Goal: Information Seeking & Learning: Learn about a topic

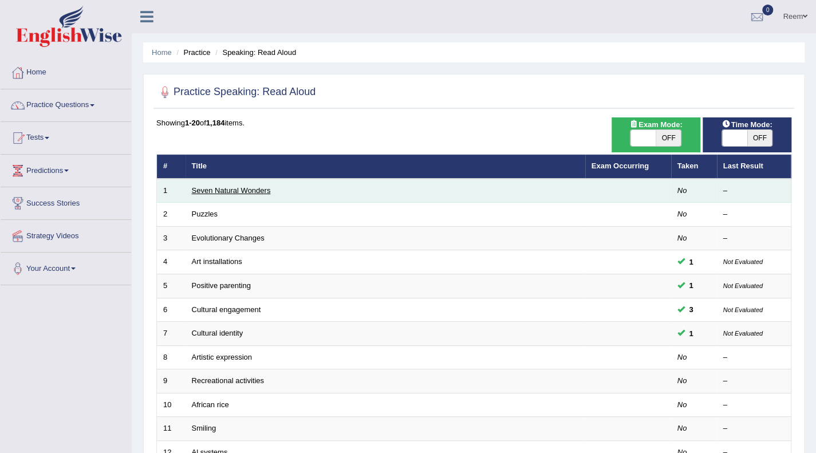
click at [242, 188] on link "Seven Natural Wonders" at bounding box center [231, 190] width 79 height 9
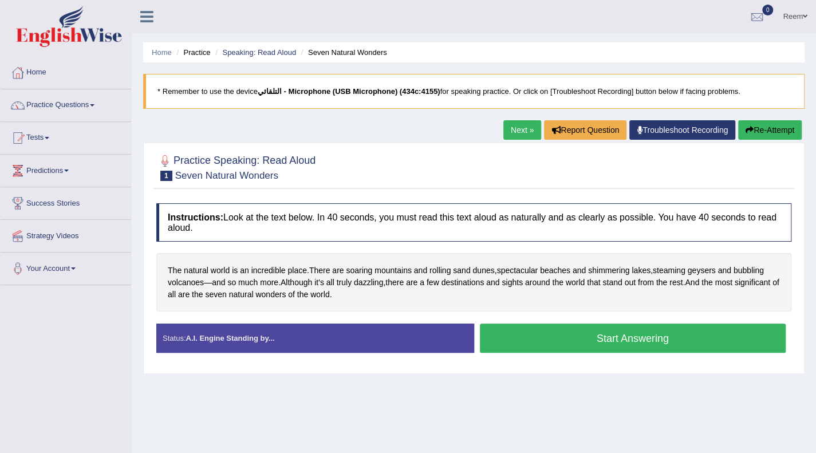
click at [544, 335] on button "Start Answering" at bounding box center [633, 338] width 306 height 29
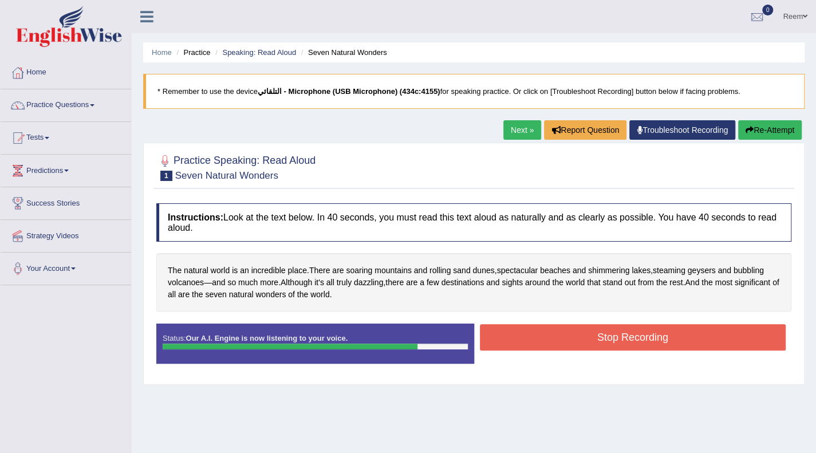
click at [544, 335] on button "Stop Recording" at bounding box center [633, 337] width 306 height 26
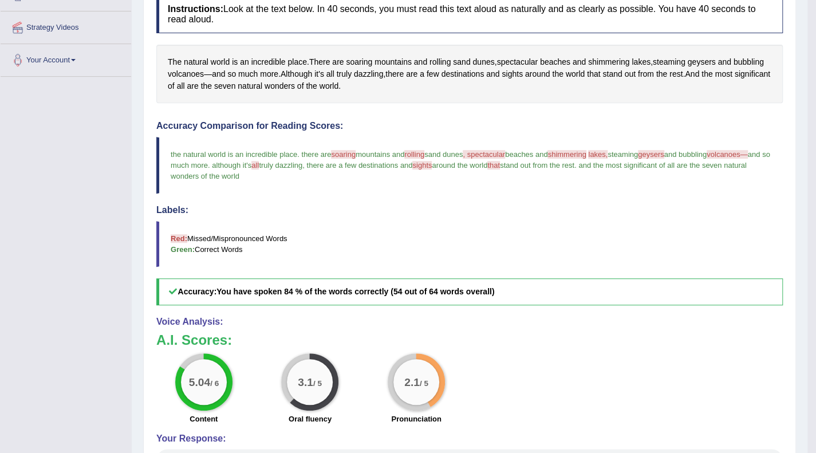
scroll to position [252, 0]
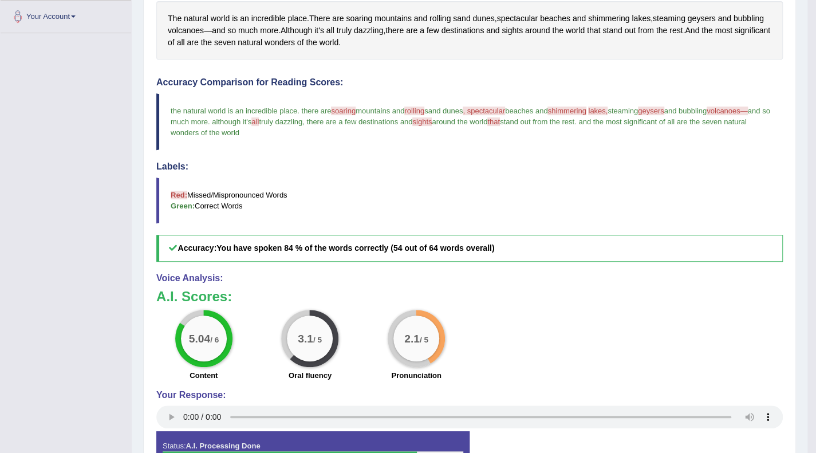
click at [351, 109] on span "soaring" at bounding box center [343, 111] width 25 height 9
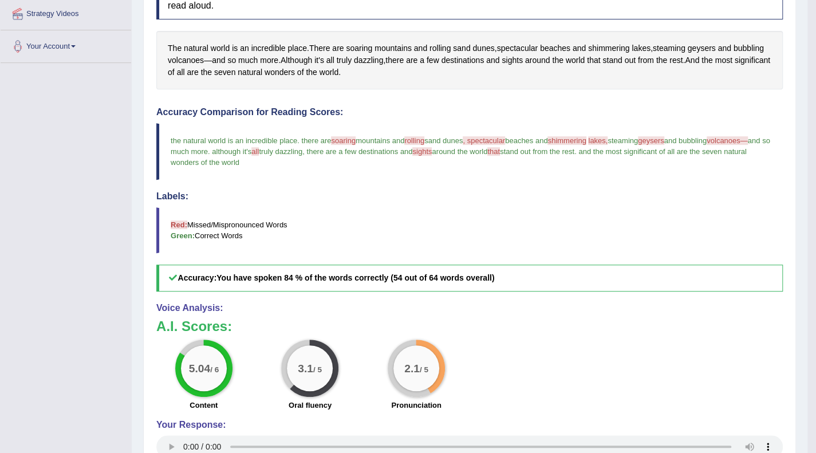
scroll to position [206, 0]
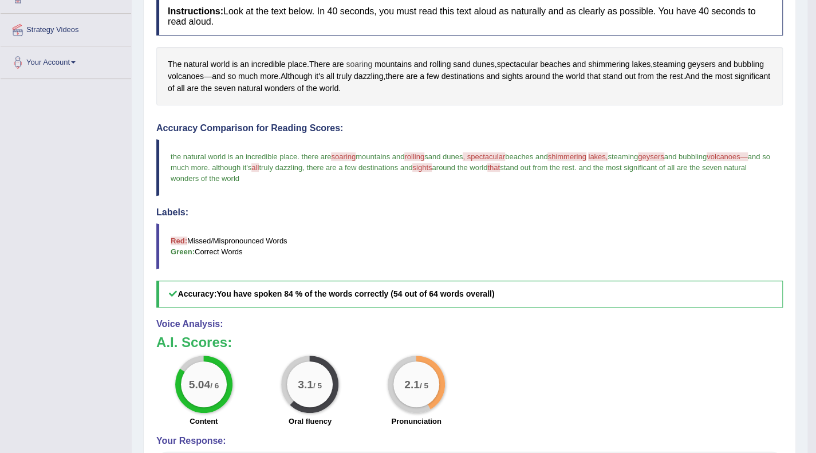
click at [361, 63] on span "soaring" at bounding box center [359, 64] width 26 height 12
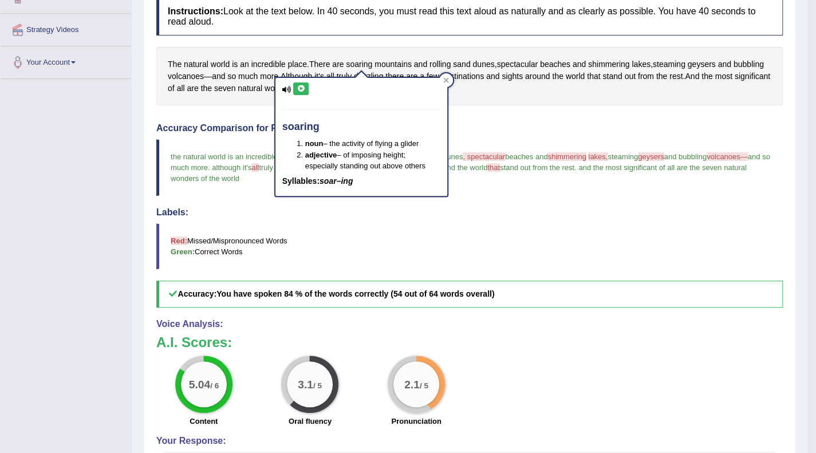
click at [298, 88] on icon at bounding box center [301, 88] width 9 height 7
click at [301, 89] on icon at bounding box center [301, 88] width 9 height 7
click at [444, 81] on icon at bounding box center [445, 79] width 5 height 5
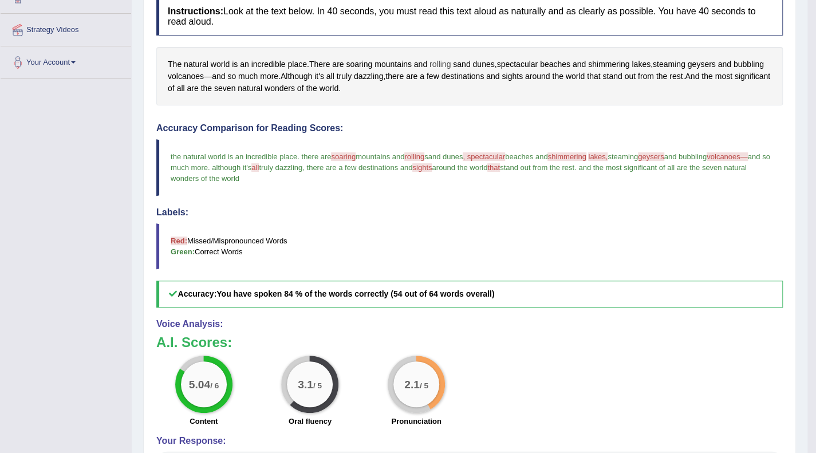
click at [444, 61] on span "rolling" at bounding box center [439, 64] width 21 height 12
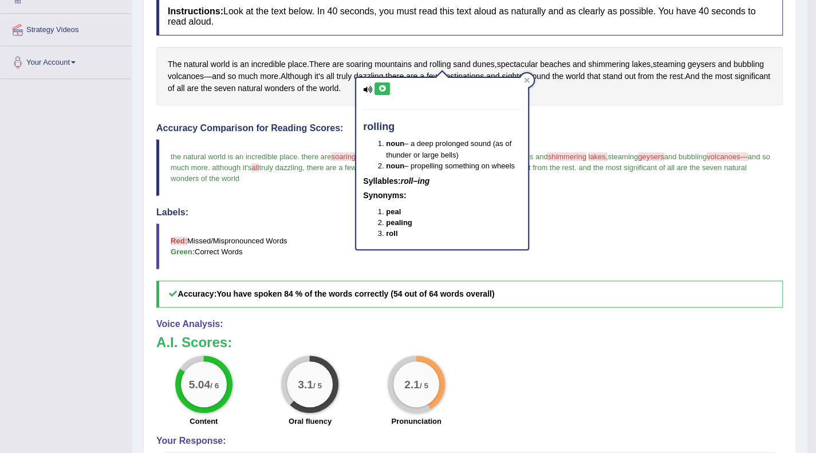
click at [381, 91] on icon at bounding box center [382, 88] width 9 height 7
click at [386, 86] on icon at bounding box center [382, 88] width 9 height 7
click at [527, 75] on div at bounding box center [527, 80] width 14 height 14
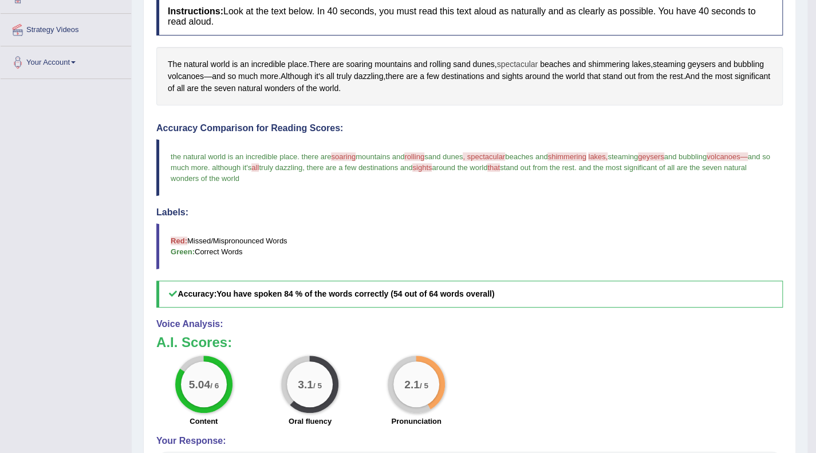
click at [517, 67] on span "spectacular" at bounding box center [516, 64] width 41 height 12
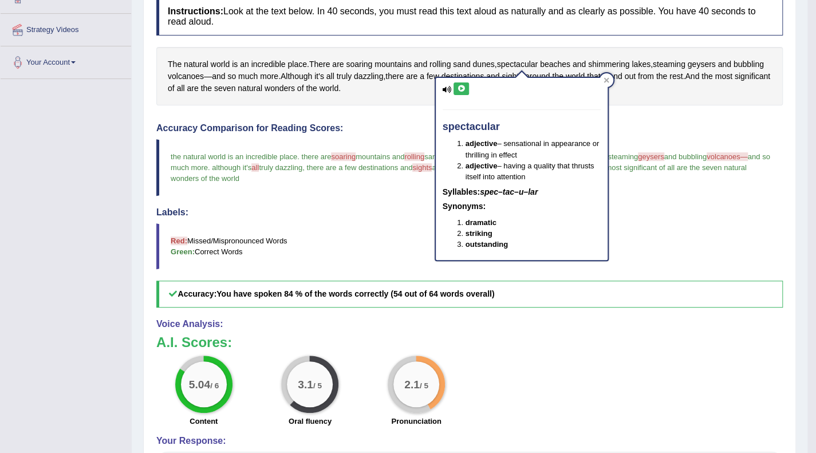
click at [459, 82] on button at bounding box center [460, 88] width 15 height 13
click at [460, 90] on icon at bounding box center [461, 88] width 9 height 7
click at [605, 77] on icon at bounding box center [607, 80] width 6 height 6
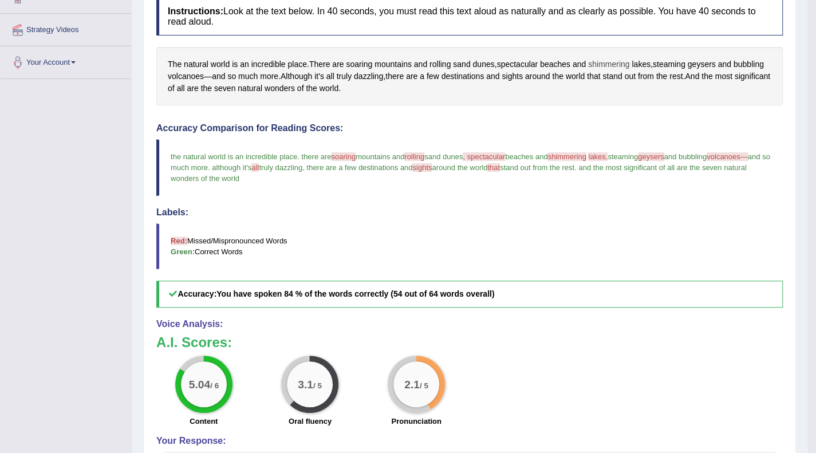
click at [604, 65] on span "shimmering" at bounding box center [608, 64] width 41 height 12
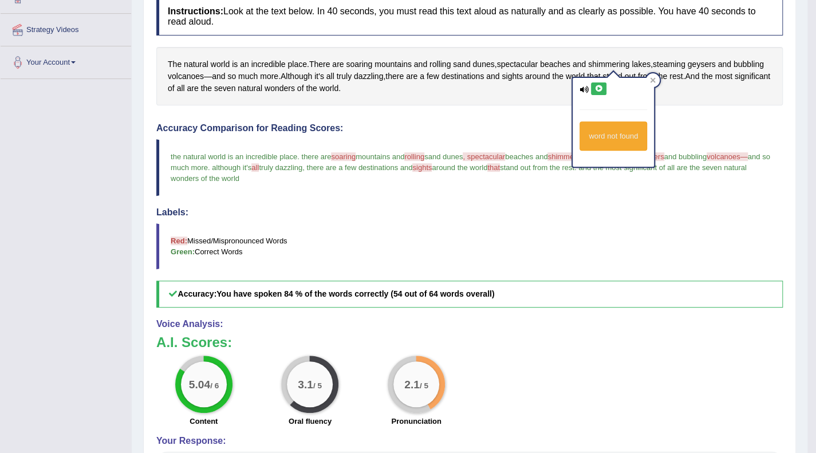
click at [593, 85] on button at bounding box center [598, 88] width 15 height 13
click at [658, 76] on div at bounding box center [653, 80] width 14 height 14
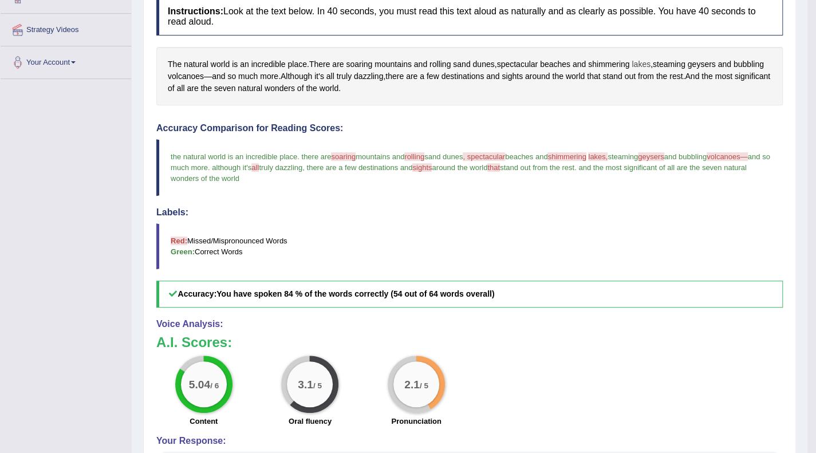
click at [641, 62] on span "lakes" at bounding box center [641, 64] width 19 height 12
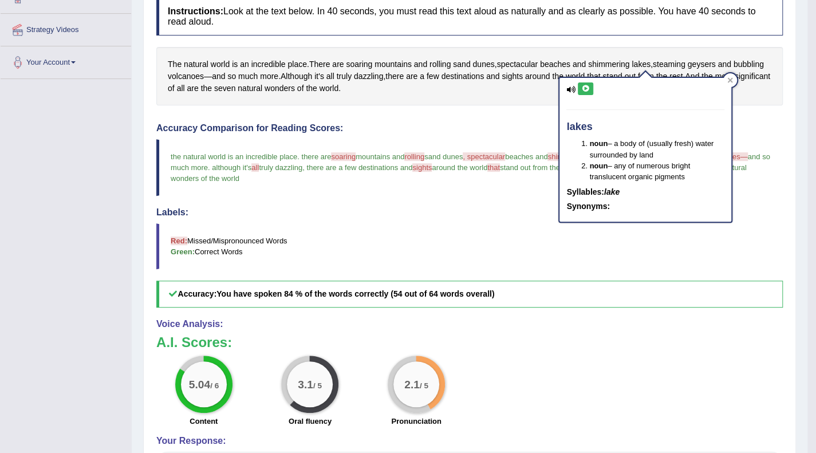
click at [588, 88] on icon at bounding box center [585, 88] width 9 height 7
click at [725, 77] on div at bounding box center [730, 80] width 14 height 14
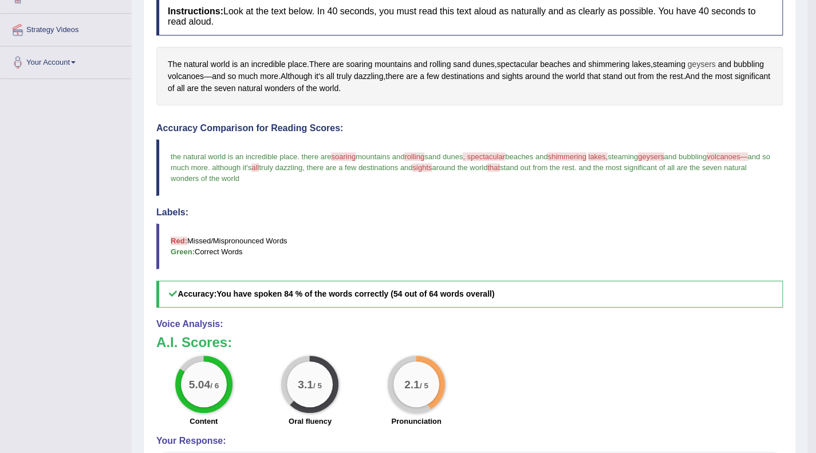
click at [703, 65] on span "geysers" at bounding box center [702, 64] width 28 height 12
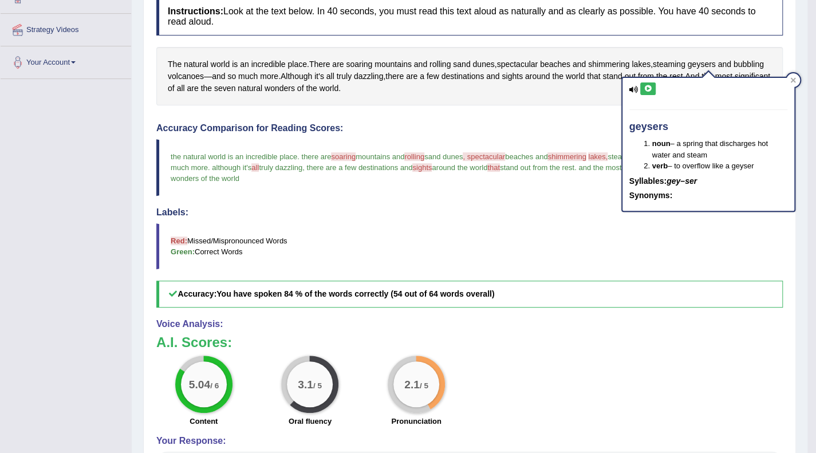
click at [648, 91] on icon at bounding box center [648, 88] width 9 height 7
click at [793, 76] on div at bounding box center [793, 80] width 14 height 14
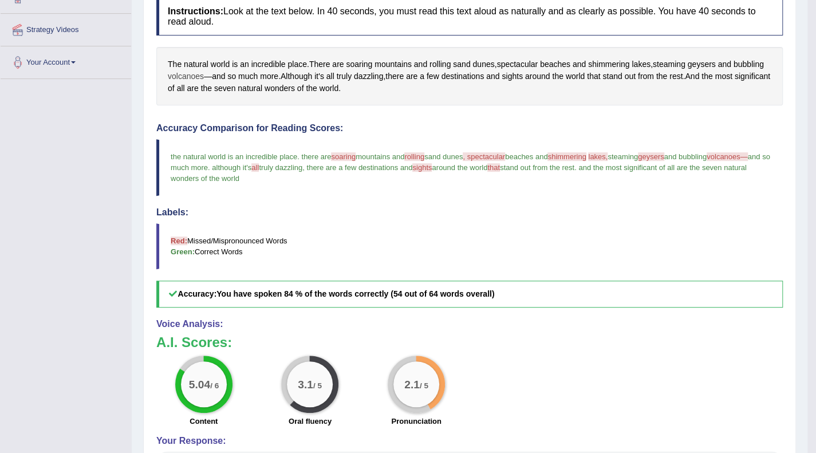
click at [180, 76] on span "volcanoes" at bounding box center [186, 76] width 36 height 12
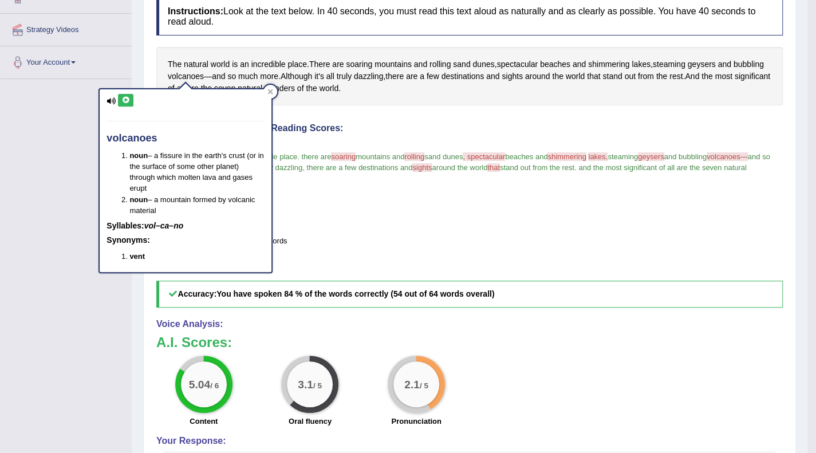
click at [119, 99] on button at bounding box center [125, 100] width 15 height 13
click at [121, 100] on icon at bounding box center [125, 100] width 9 height 7
click at [274, 89] on div at bounding box center [270, 92] width 14 height 14
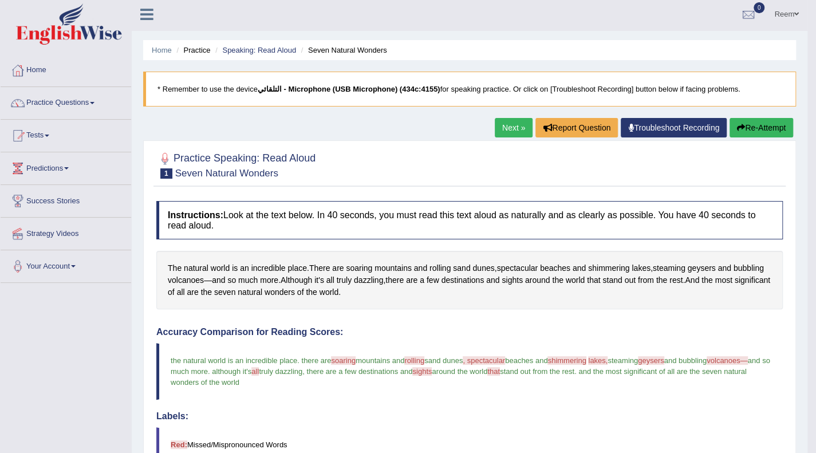
scroll to position [0, 0]
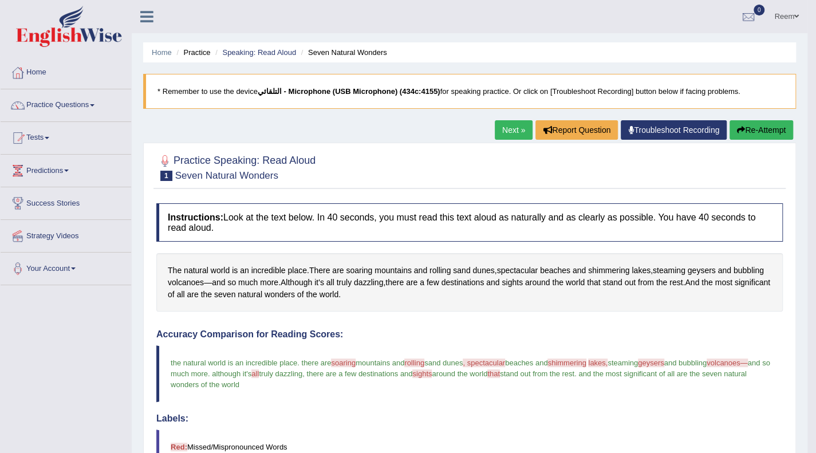
click at [771, 124] on button "Re-Attempt" at bounding box center [761, 129] width 64 height 19
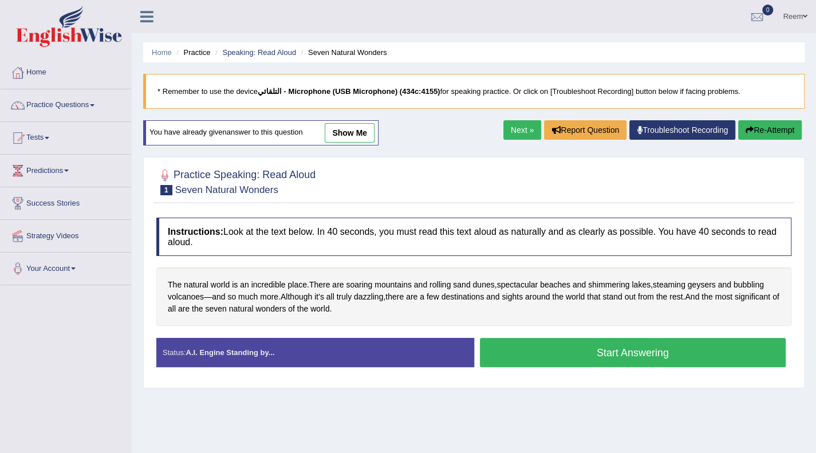
click at [535, 351] on button "Start Answering" at bounding box center [633, 352] width 306 height 29
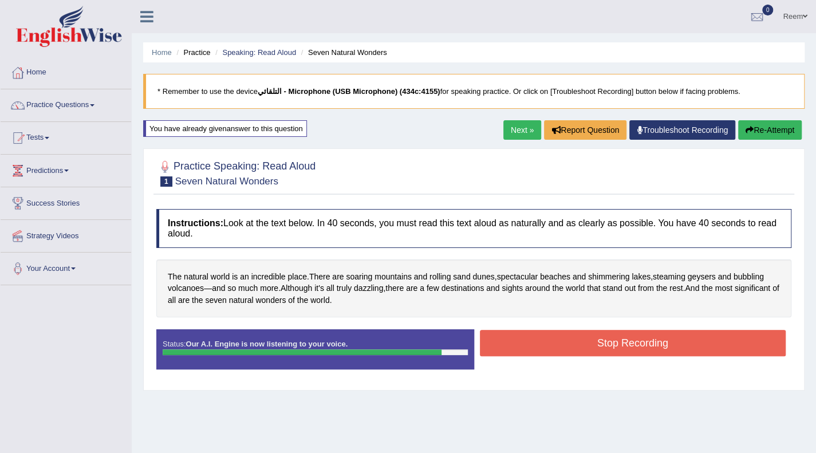
click at [535, 351] on button "Stop Recording" at bounding box center [633, 343] width 306 height 26
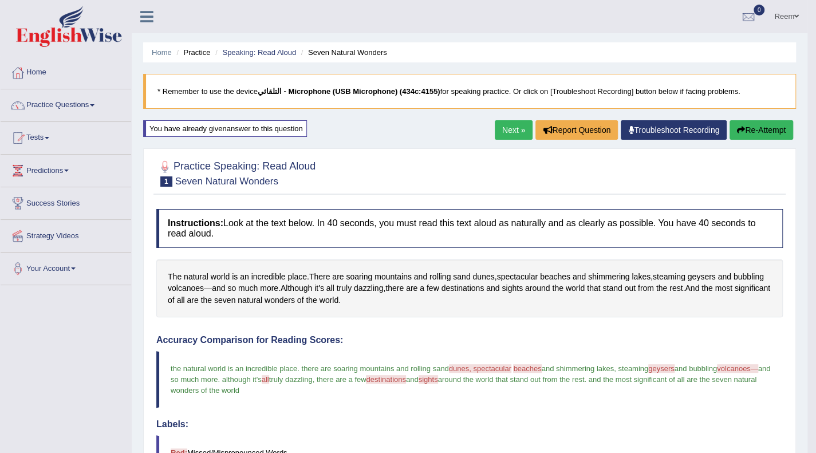
click at [504, 130] on link "Next »" at bounding box center [514, 129] width 38 height 19
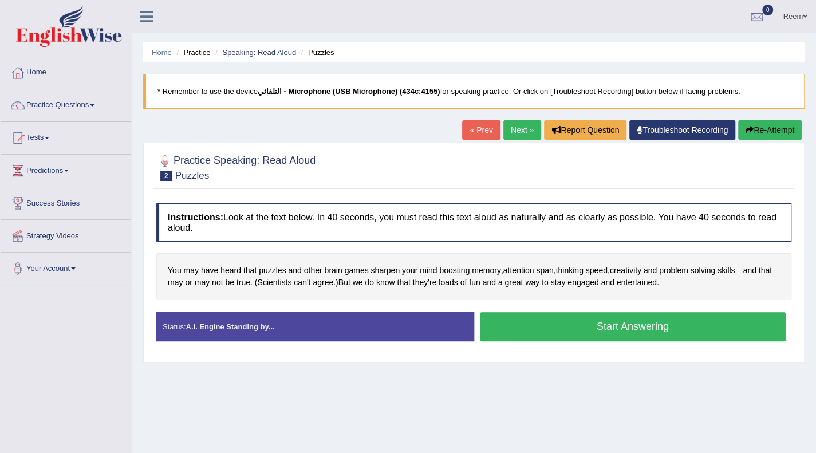
click at [534, 325] on button "Start Answering" at bounding box center [633, 326] width 306 height 29
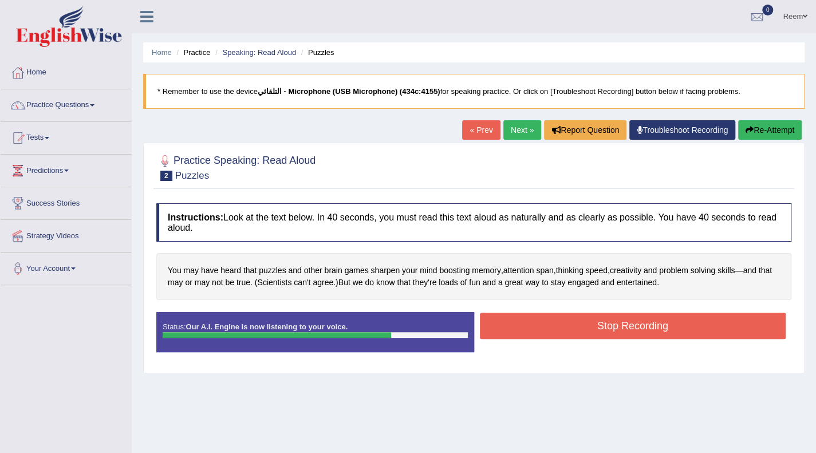
click at [534, 325] on button "Stop Recording" at bounding box center [633, 326] width 306 height 26
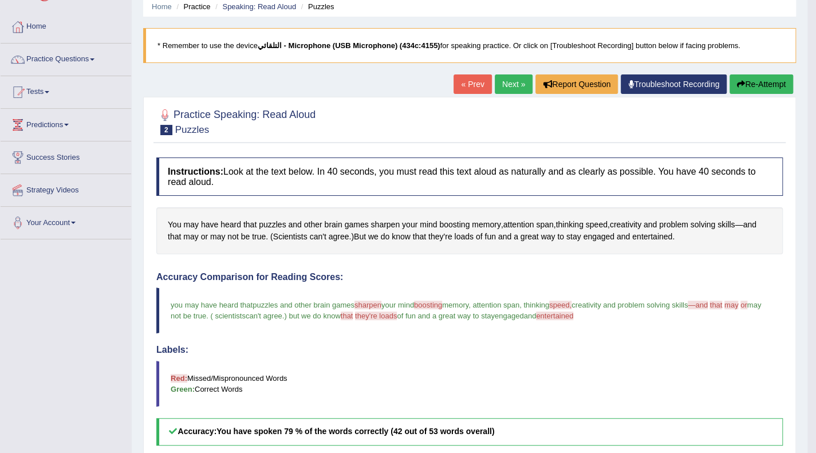
scroll to position [69, 0]
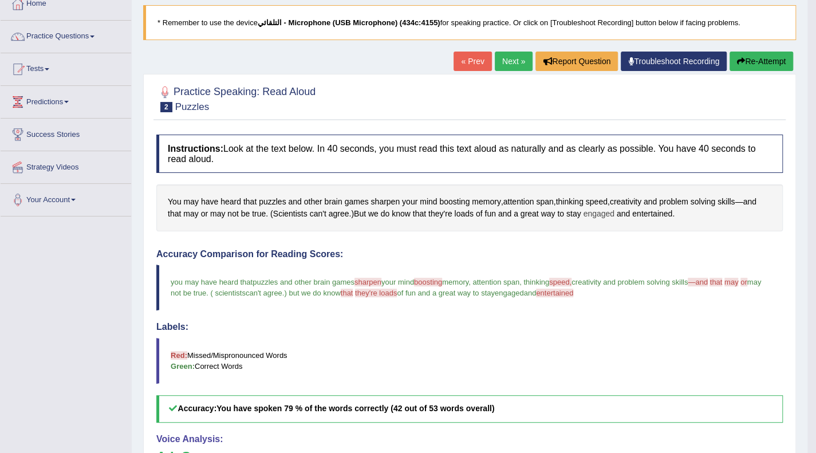
click at [596, 212] on span "engaged" at bounding box center [598, 214] width 31 height 12
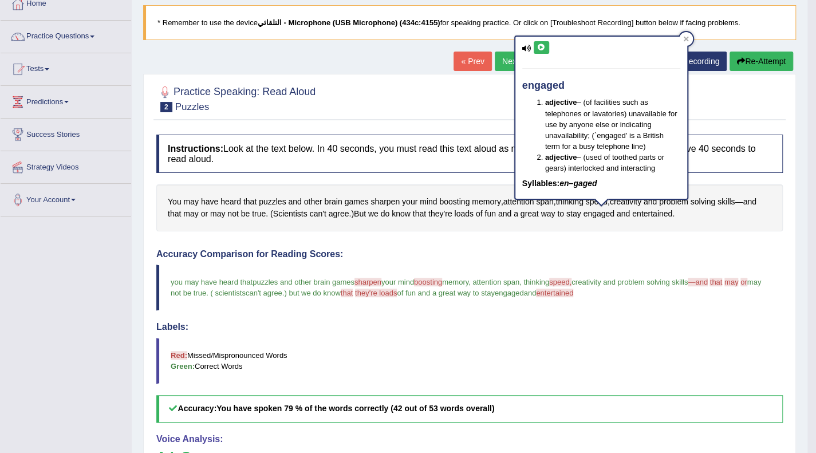
click at [539, 49] on icon at bounding box center [541, 47] width 9 height 7
click at [683, 42] on div at bounding box center [686, 39] width 14 height 14
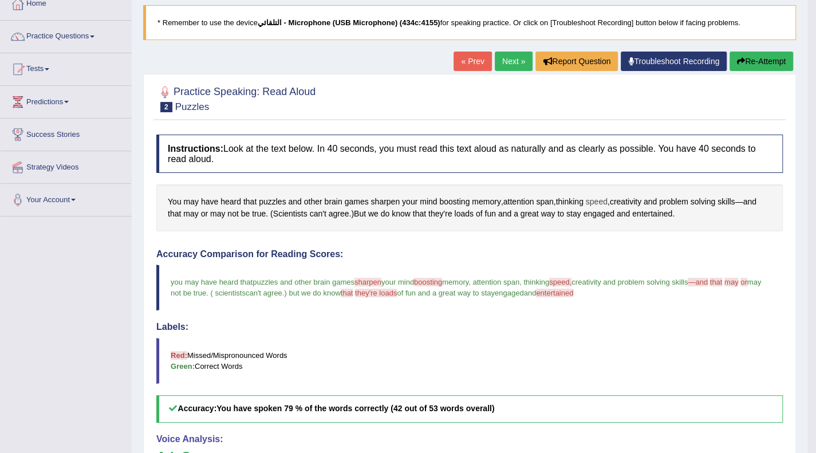
click at [600, 198] on span "speed" at bounding box center [597, 202] width 22 height 12
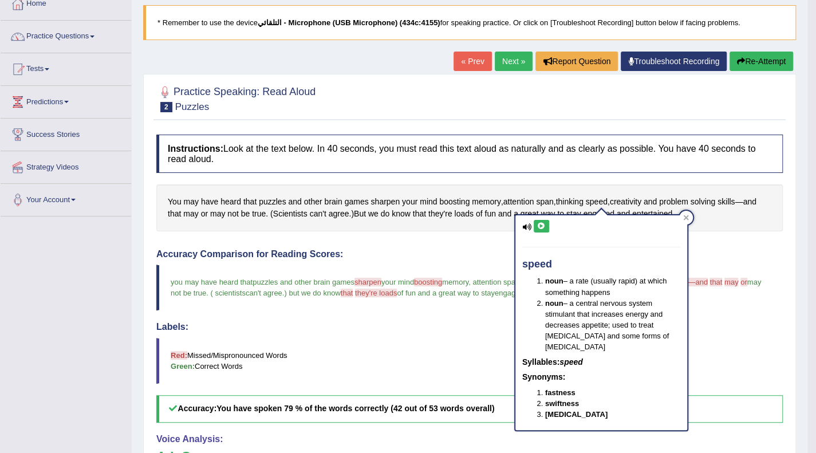
click at [540, 230] on button at bounding box center [541, 226] width 15 height 13
click at [683, 212] on div at bounding box center [686, 218] width 14 height 14
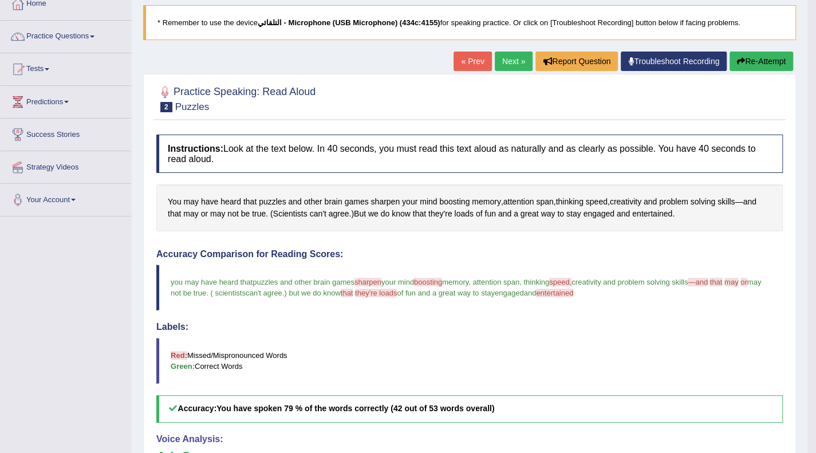
click at [743, 201] on div "You may have heard that puzzles and other brain games sharpen your mind boostin…" at bounding box center [469, 207] width 626 height 46
click at [754, 200] on span "and" at bounding box center [749, 202] width 13 height 12
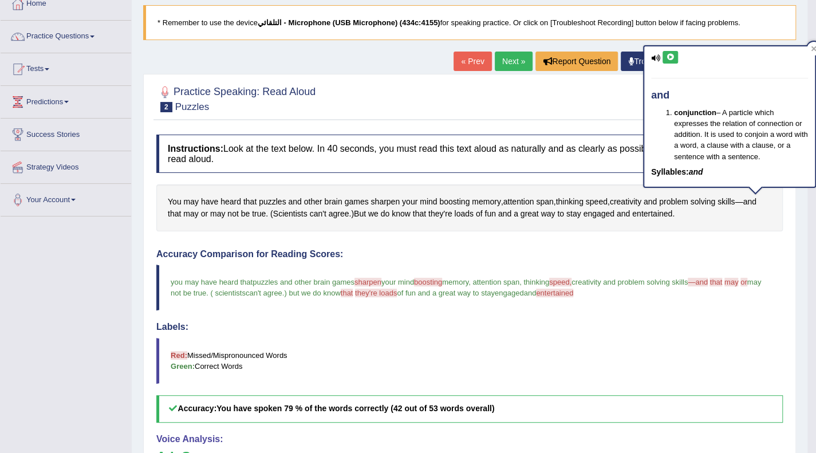
click at [669, 57] on icon at bounding box center [670, 57] width 9 height 7
click at [814, 50] on icon at bounding box center [813, 48] width 5 height 5
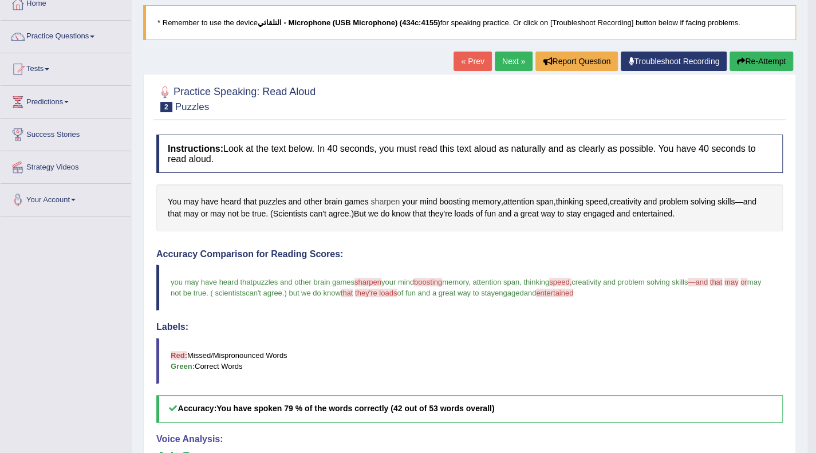
click at [378, 203] on span "sharpen" at bounding box center [384, 202] width 29 height 12
click at [378, 203] on div at bounding box center [389, 191] width 24 height 31
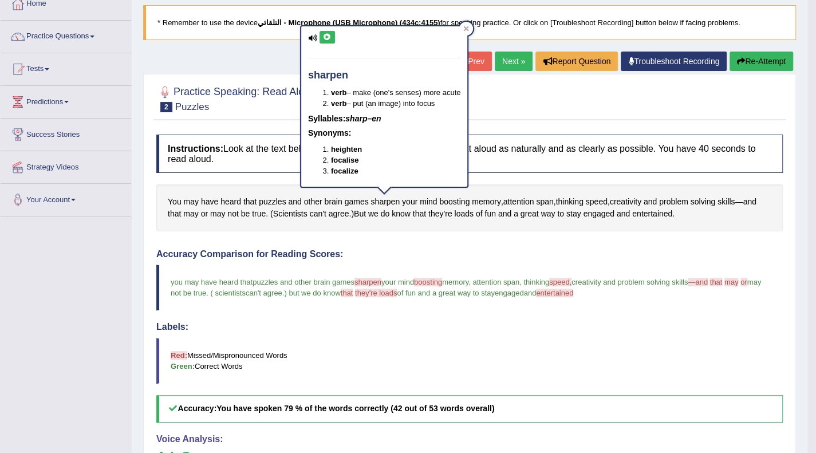
click at [323, 34] on icon at bounding box center [327, 37] width 9 height 7
click at [328, 41] on button at bounding box center [327, 37] width 15 height 13
click at [473, 25] on div at bounding box center [466, 29] width 14 height 14
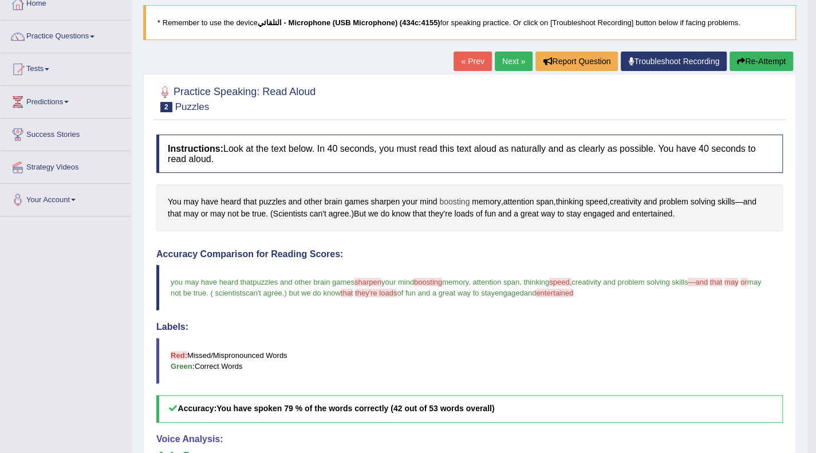
click at [449, 201] on span "boosting" at bounding box center [454, 202] width 30 height 12
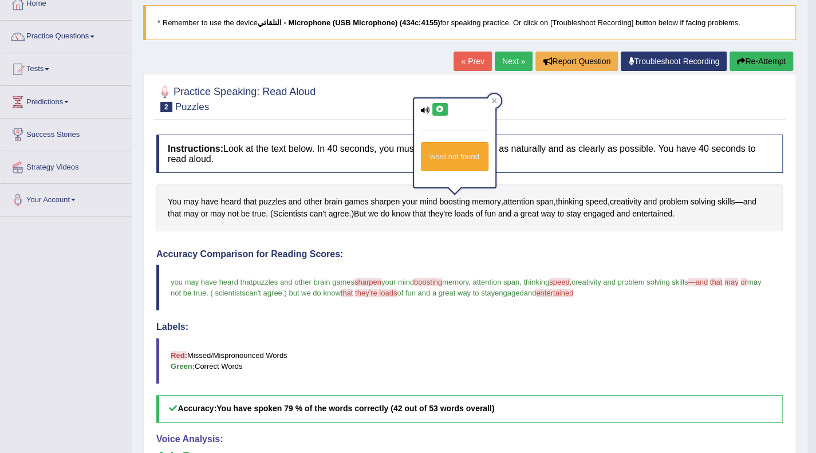
click at [441, 107] on icon at bounding box center [440, 109] width 9 height 7
click at [494, 101] on icon at bounding box center [493, 100] width 5 height 5
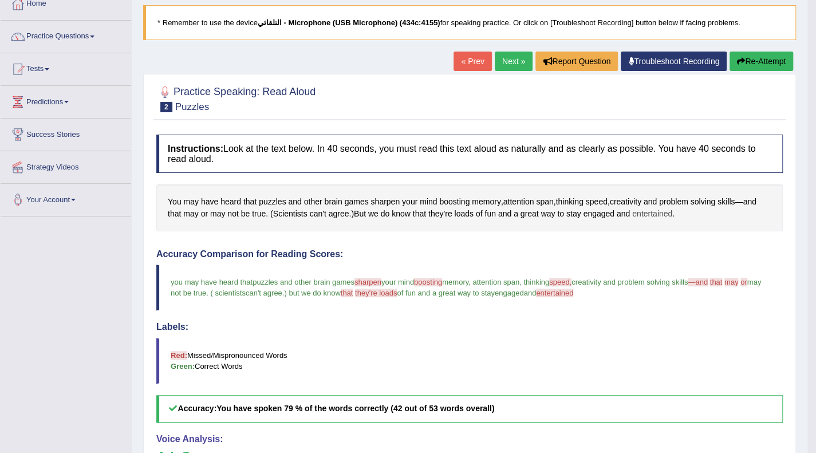
click at [638, 212] on span "entertained" at bounding box center [652, 214] width 40 height 12
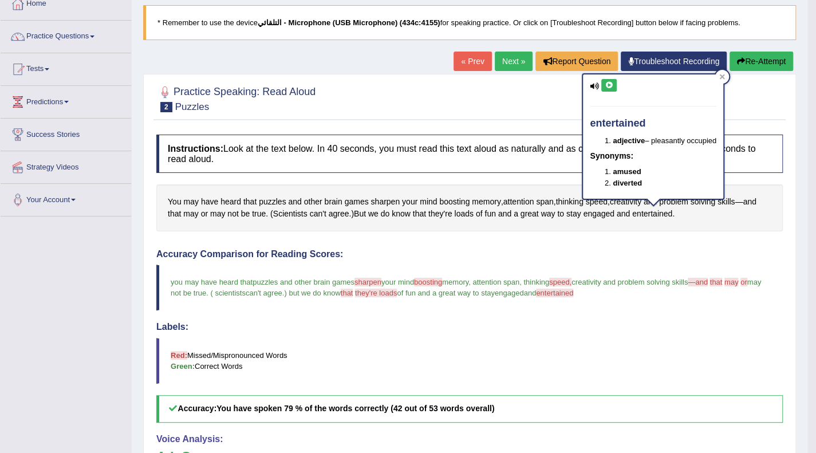
click at [609, 82] on icon at bounding box center [609, 85] width 9 height 7
click at [724, 80] on div at bounding box center [722, 77] width 14 height 14
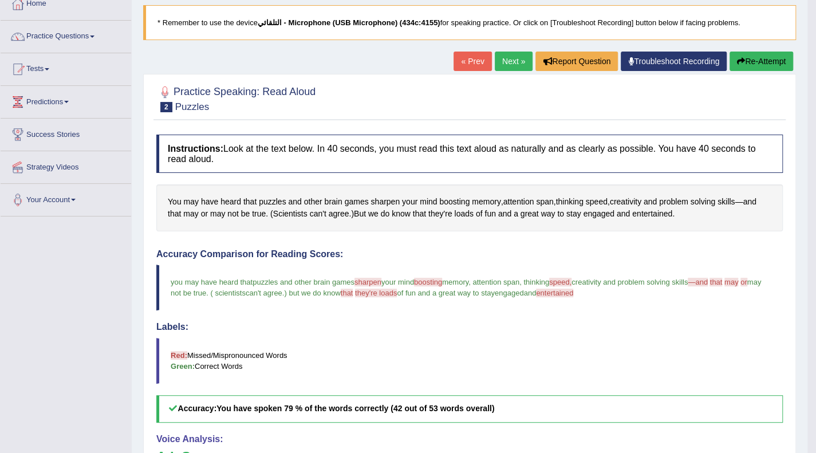
click at [758, 59] on button "Re-Attempt" at bounding box center [761, 61] width 64 height 19
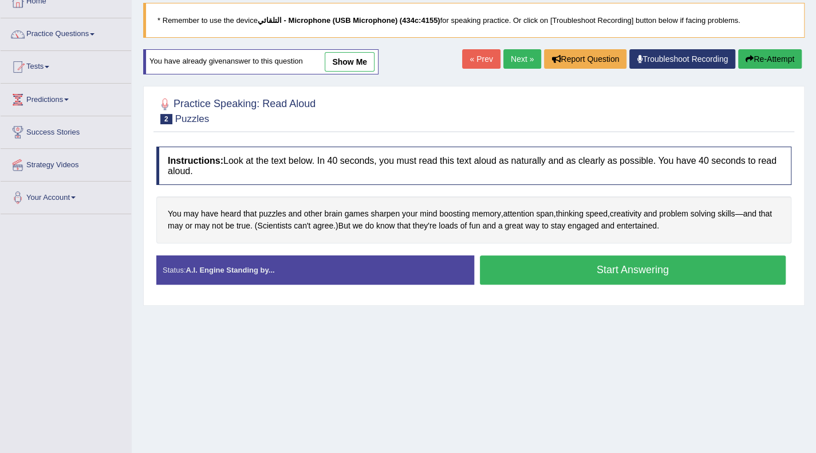
scroll to position [69, 0]
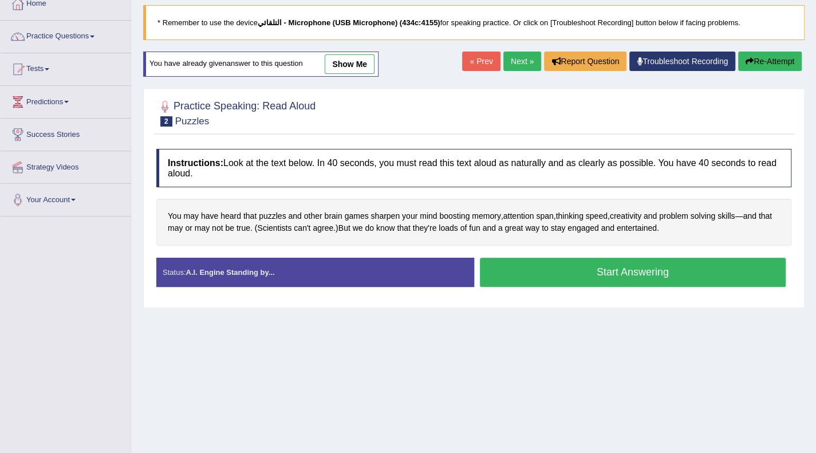
click at [586, 269] on button "Start Answering" at bounding box center [633, 272] width 306 height 29
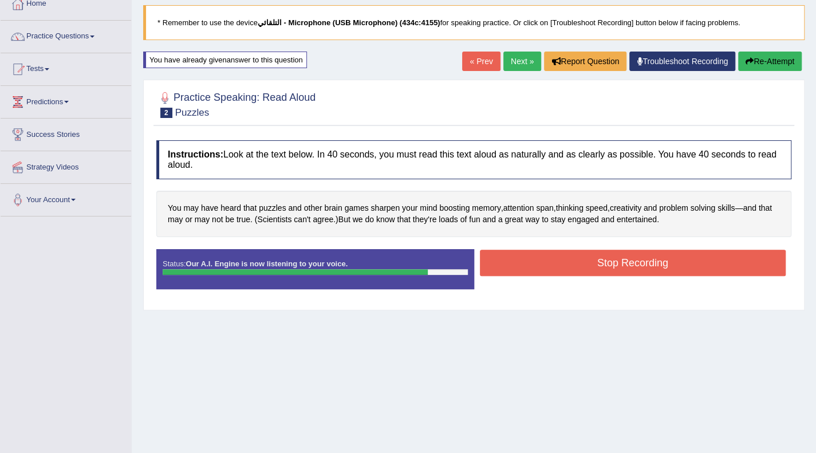
click at [586, 269] on button "Stop Recording" at bounding box center [633, 263] width 306 height 26
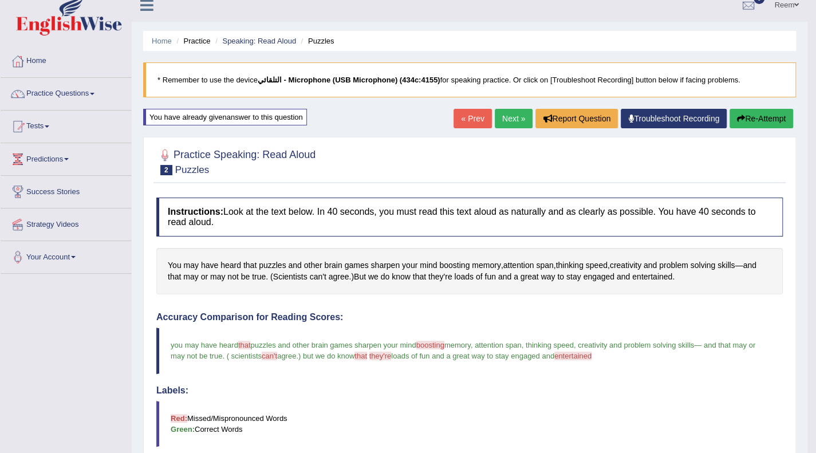
scroll to position [0, 0]
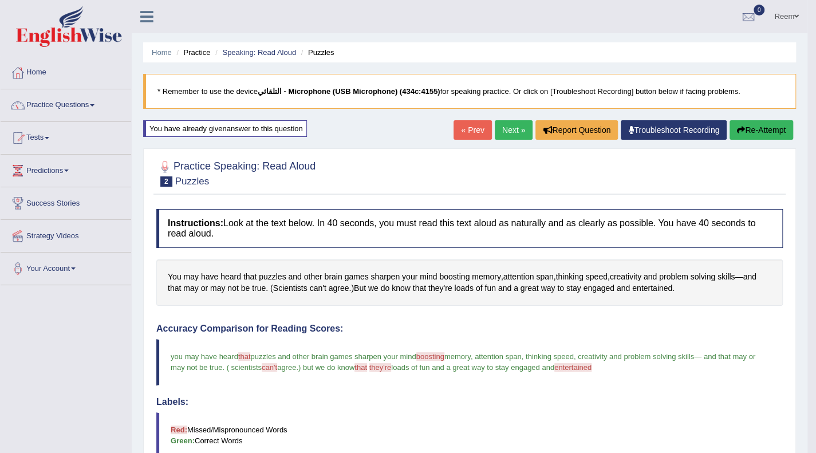
click at [503, 133] on link "Next »" at bounding box center [514, 129] width 38 height 19
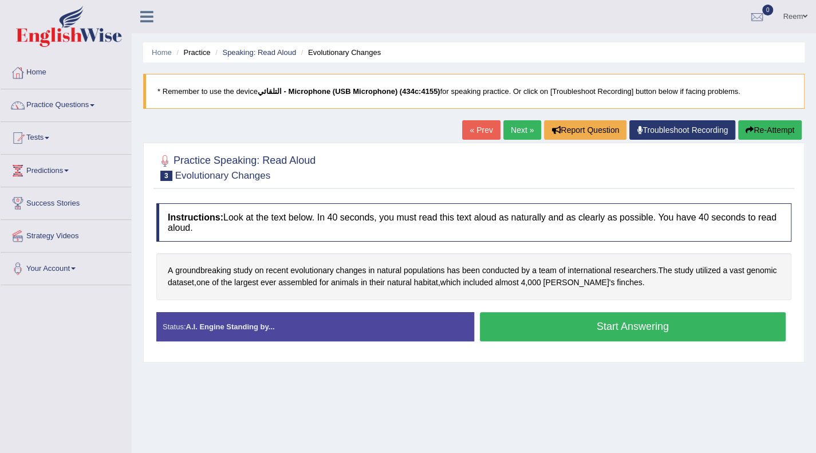
click at [545, 318] on button "Start Answering" at bounding box center [633, 326] width 306 height 29
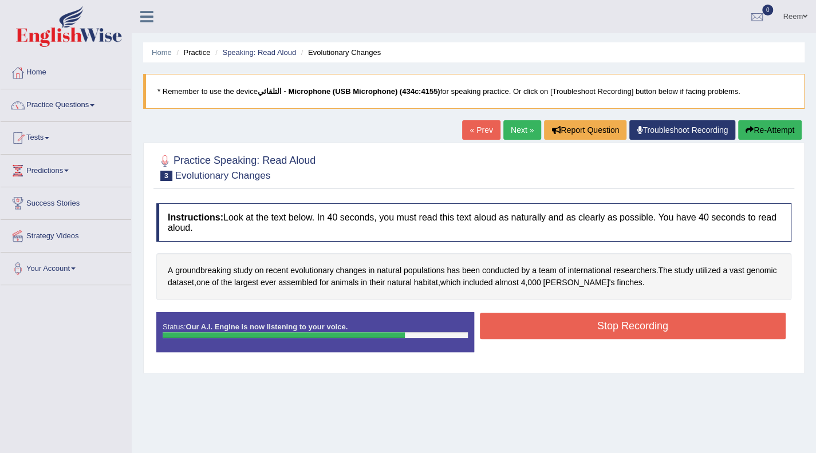
click at [545, 318] on button "Stop Recording" at bounding box center [633, 326] width 306 height 26
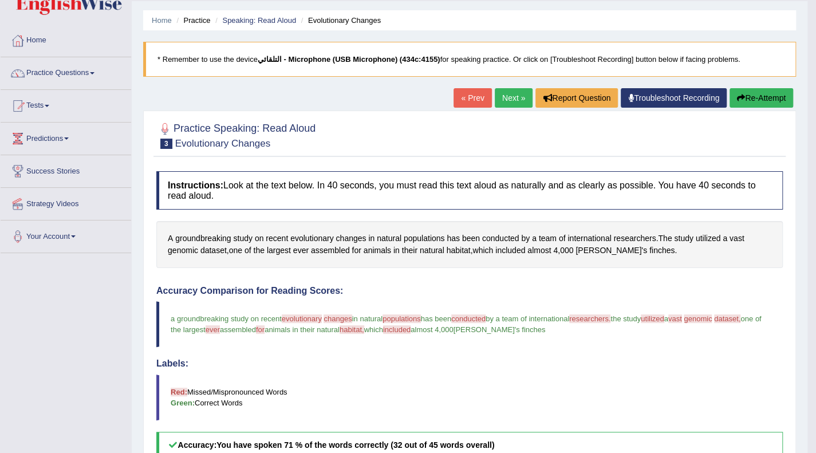
scroll to position [23, 0]
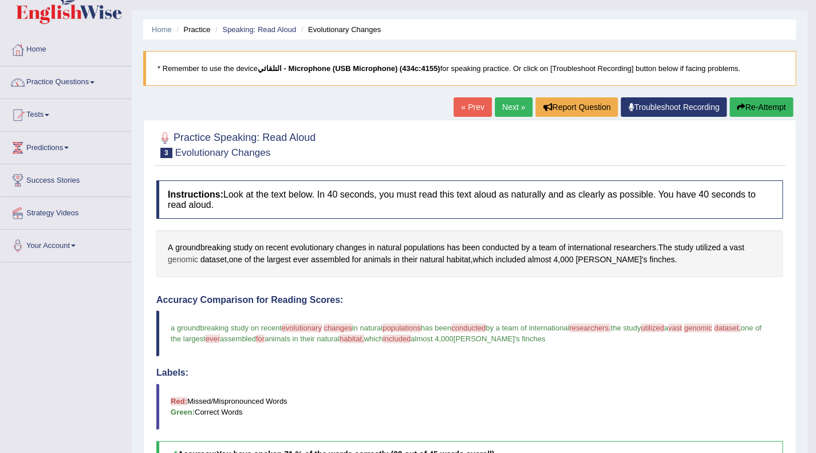
click at [180, 257] on span "genomic" at bounding box center [183, 260] width 30 height 12
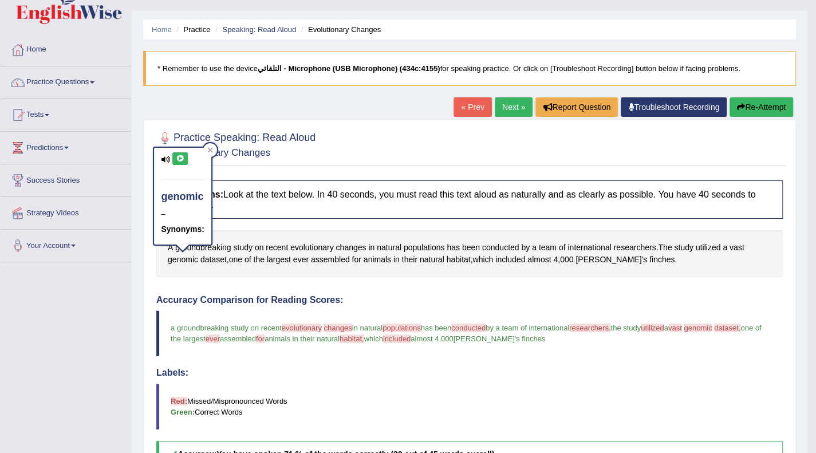
click at [180, 162] on button at bounding box center [179, 158] width 15 height 13
click at [205, 154] on div at bounding box center [210, 150] width 14 height 14
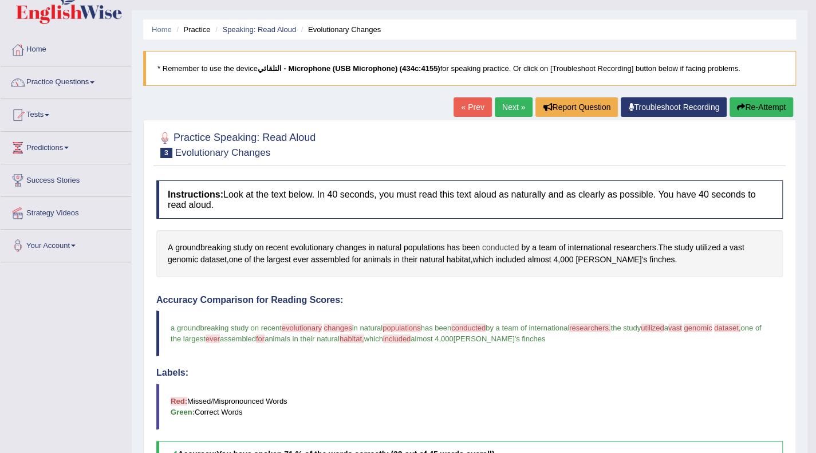
click at [502, 242] on span "conducted" at bounding box center [500, 248] width 37 height 12
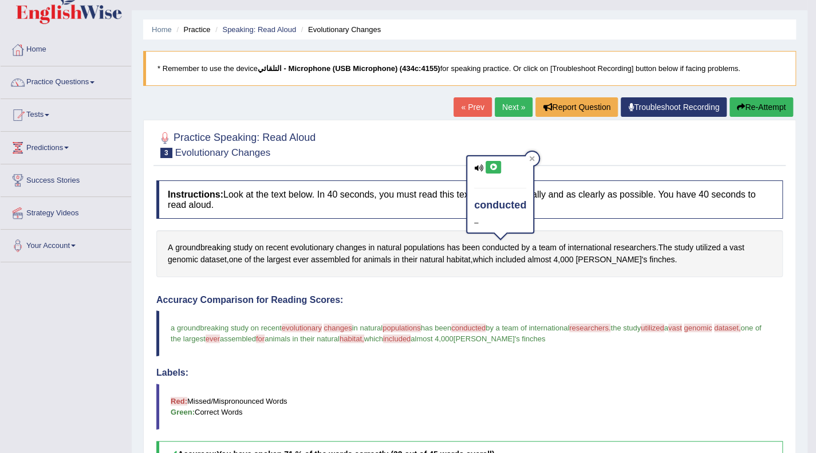
click at [496, 168] on icon at bounding box center [493, 167] width 9 height 7
click at [531, 159] on icon at bounding box center [532, 158] width 5 height 5
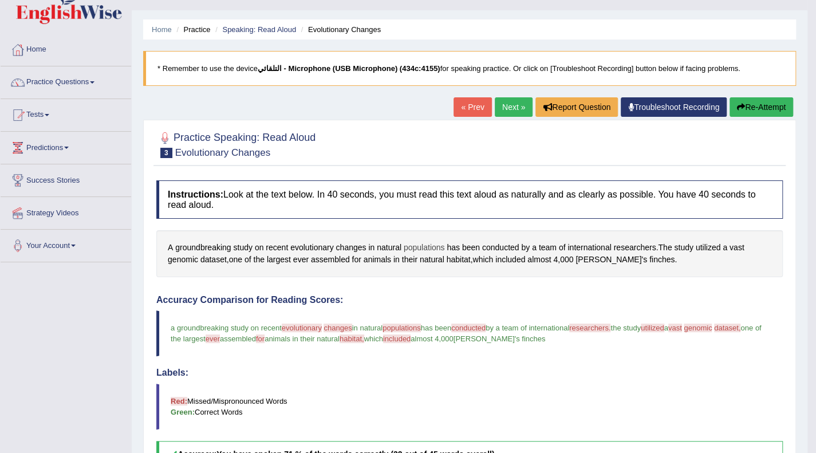
click at [419, 247] on span "populations" at bounding box center [424, 248] width 41 height 12
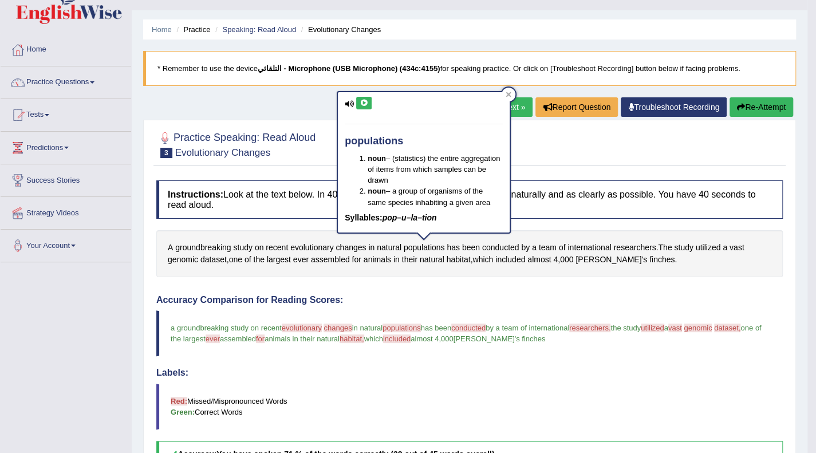
click at [358, 104] on button at bounding box center [363, 103] width 15 height 13
click at [508, 97] on icon at bounding box center [509, 95] width 6 height 6
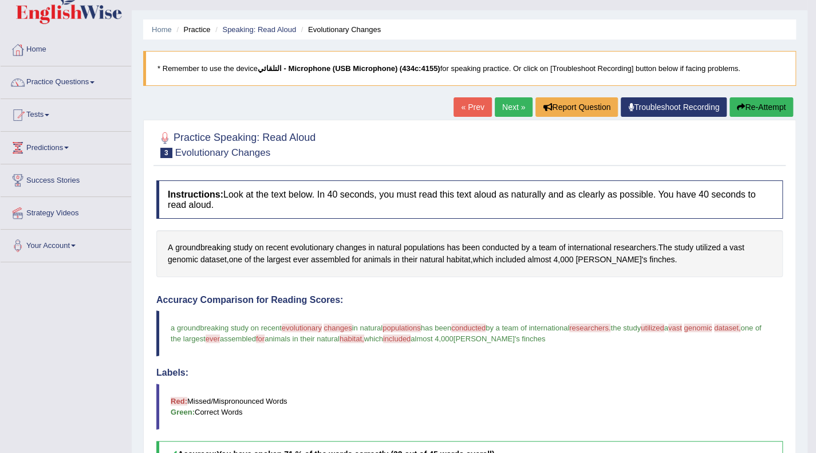
click at [745, 104] on button "Re-Attempt" at bounding box center [761, 106] width 64 height 19
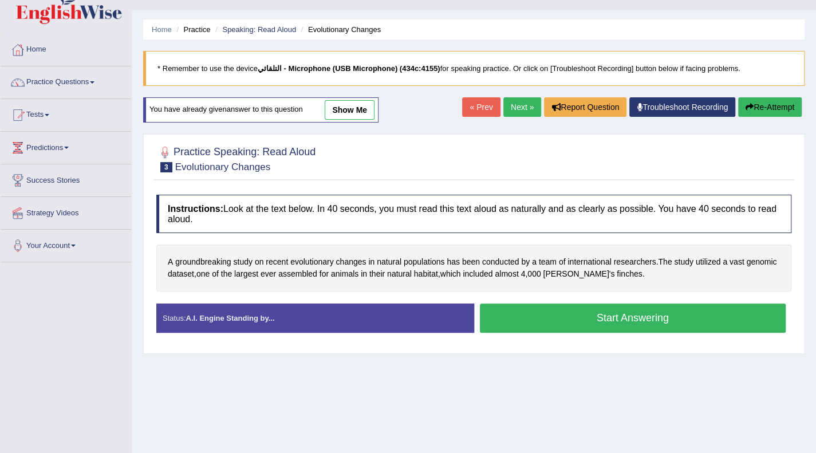
click at [563, 316] on button "Start Answering" at bounding box center [633, 317] width 306 height 29
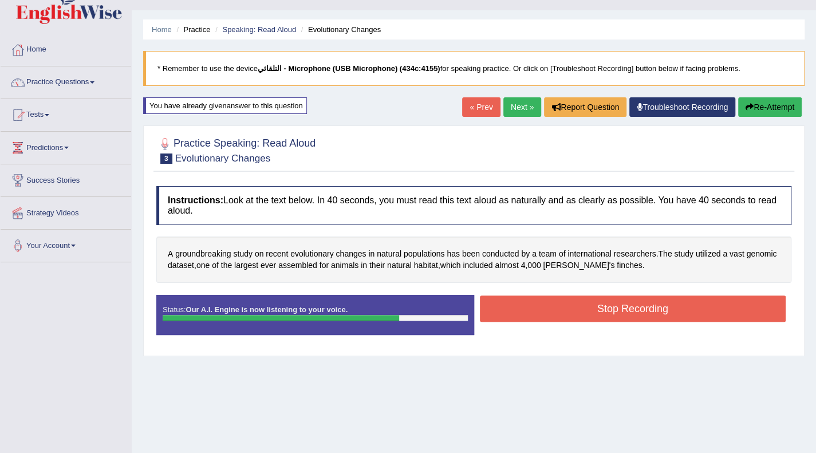
click at [563, 316] on button "Stop Recording" at bounding box center [633, 308] width 306 height 26
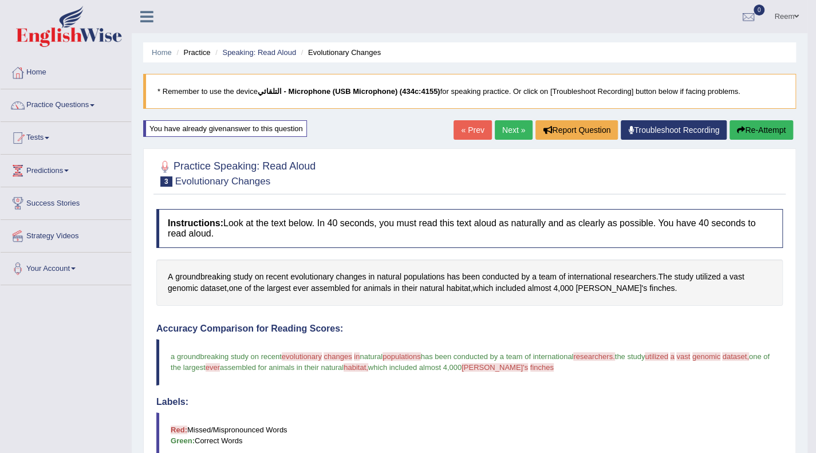
click at [512, 125] on link "Next »" at bounding box center [514, 129] width 38 height 19
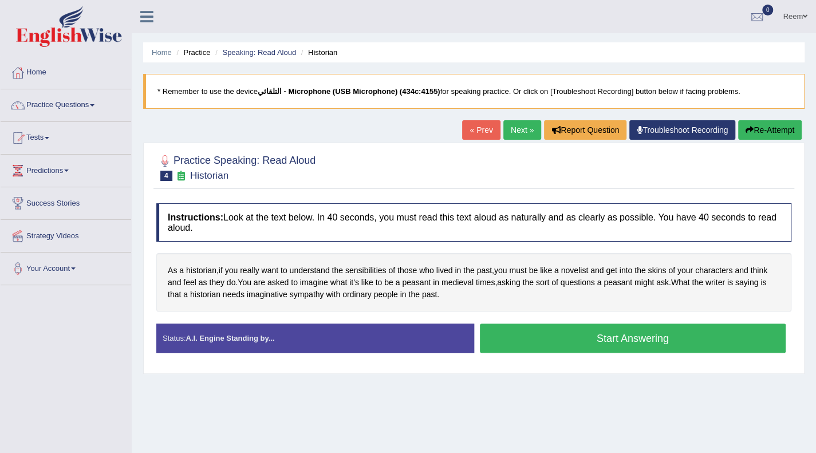
click at [604, 340] on button "Start Answering" at bounding box center [633, 338] width 306 height 29
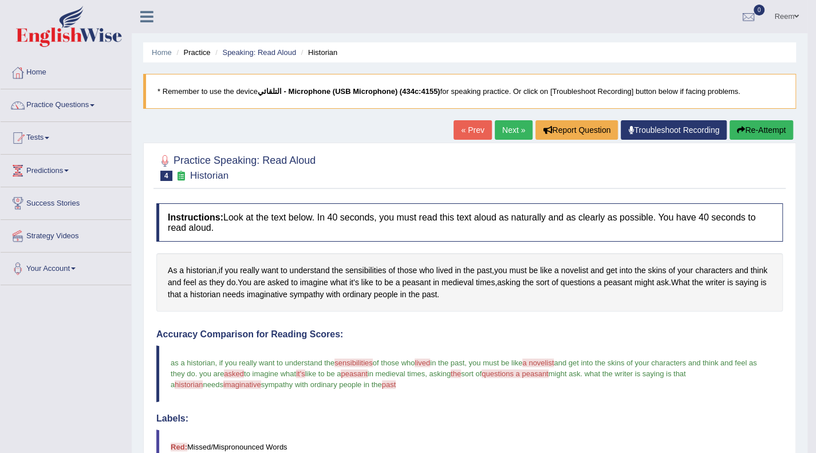
click at [510, 124] on link "Next »" at bounding box center [514, 129] width 38 height 19
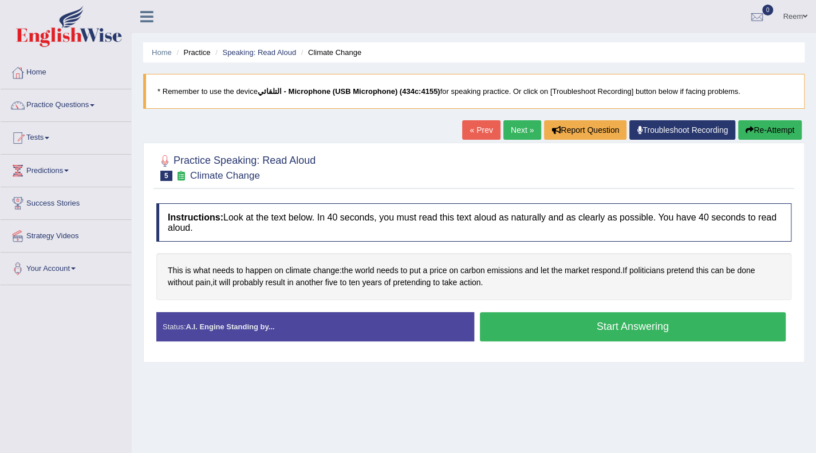
click at [616, 321] on button "Start Answering" at bounding box center [633, 326] width 306 height 29
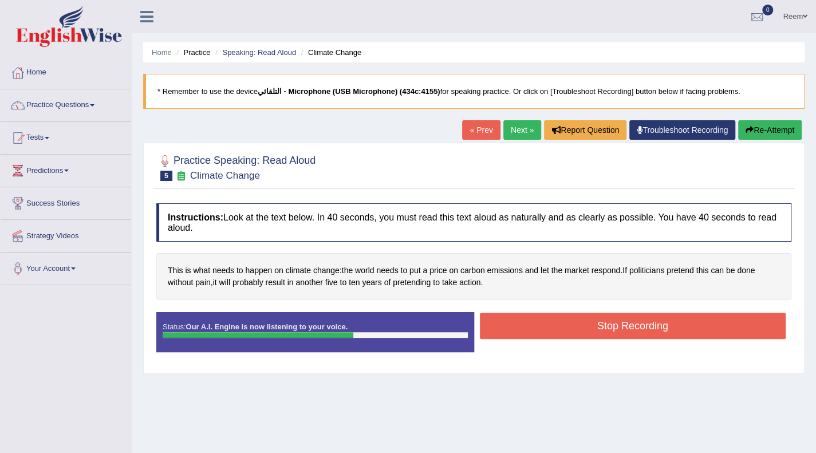
click at [616, 321] on button "Stop Recording" at bounding box center [633, 326] width 306 height 26
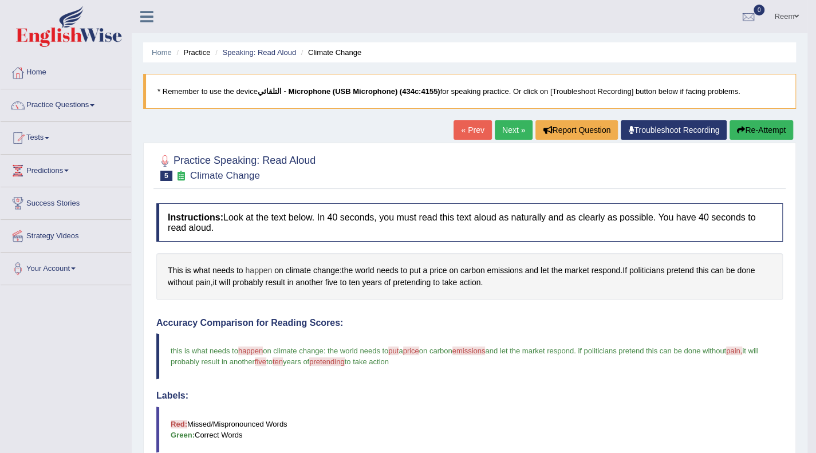
click at [254, 270] on span "happen" at bounding box center [258, 271] width 27 height 12
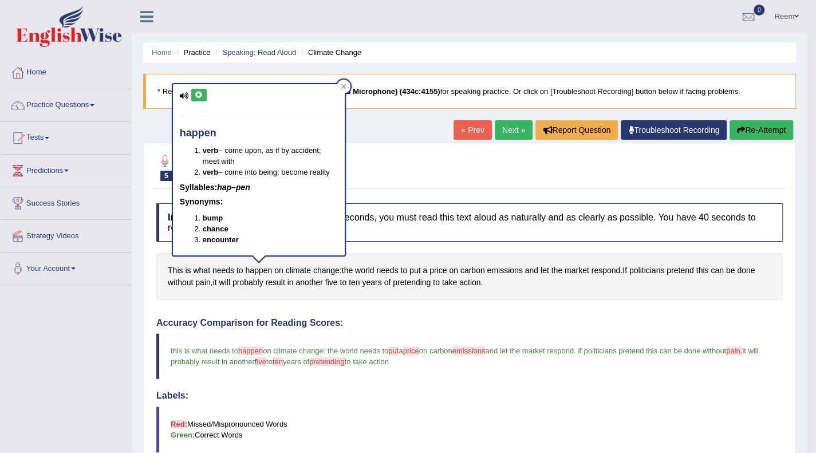
click at [204, 97] on button at bounding box center [198, 95] width 15 height 13
click at [345, 83] on div at bounding box center [344, 87] width 14 height 14
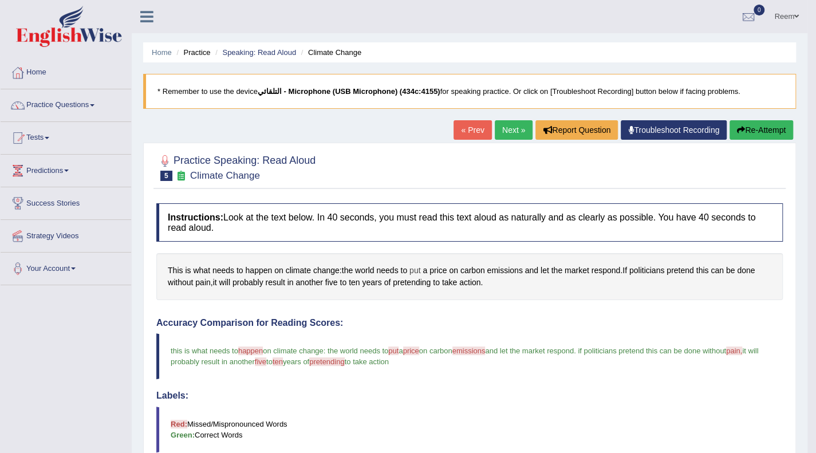
click at [416, 269] on span "put" at bounding box center [414, 271] width 11 height 12
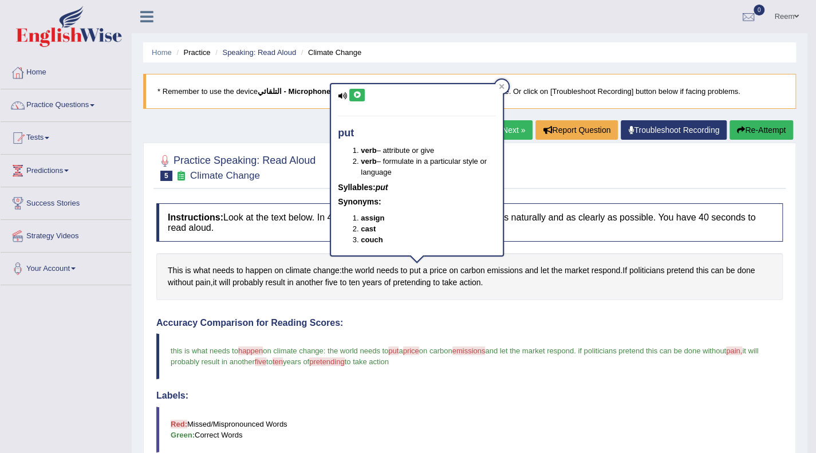
click at [355, 99] on button at bounding box center [356, 95] width 15 height 13
click at [504, 85] on icon at bounding box center [502, 87] width 6 height 6
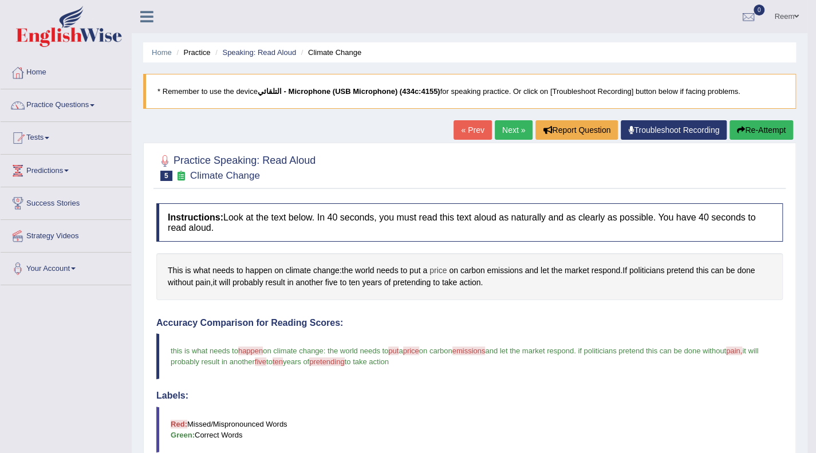
click at [440, 271] on span "price" at bounding box center [437, 271] width 17 height 12
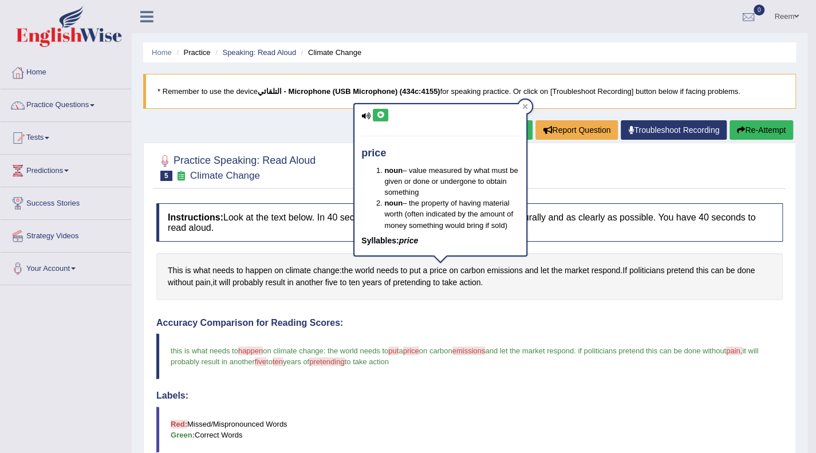
click at [381, 115] on icon at bounding box center [380, 115] width 9 height 7
click at [524, 105] on icon at bounding box center [525, 107] width 6 height 6
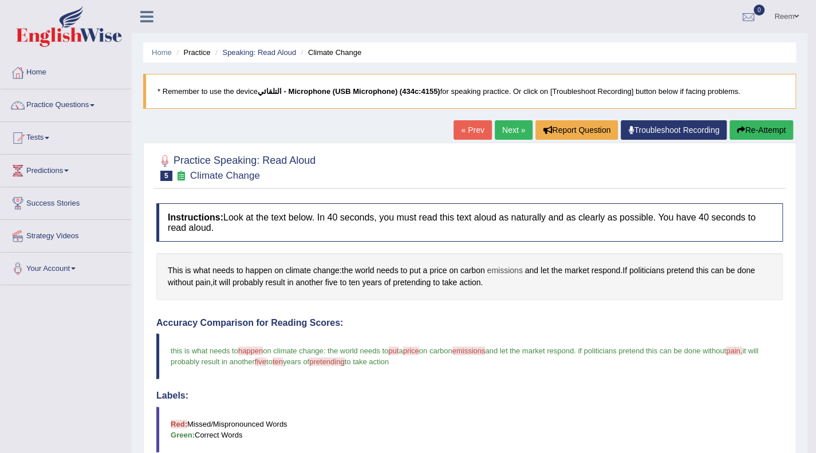
click at [502, 270] on span "emissions" at bounding box center [505, 271] width 36 height 12
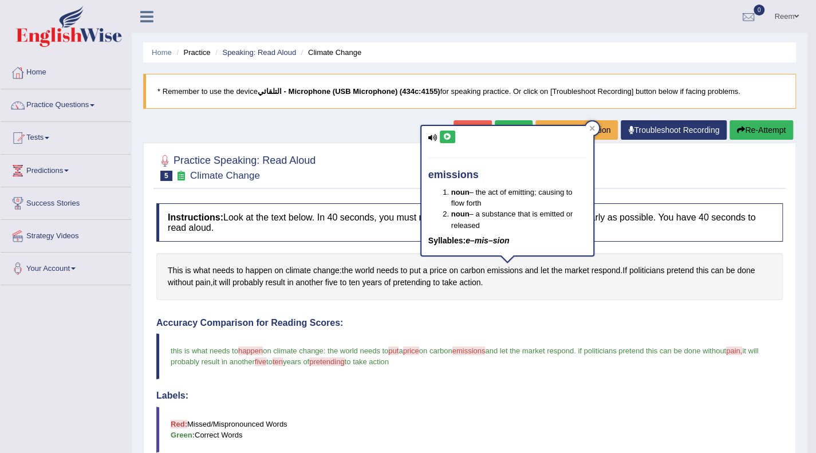
click at [445, 137] on icon at bounding box center [447, 136] width 9 height 7
click at [591, 130] on icon at bounding box center [591, 128] width 5 height 5
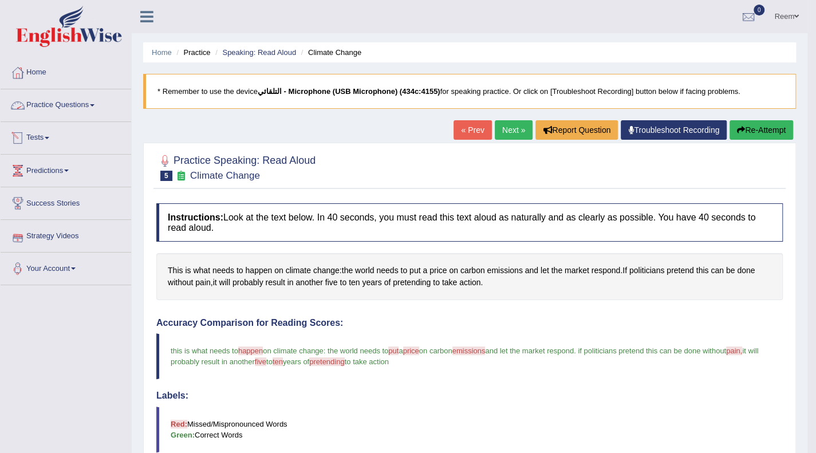
click at [57, 113] on link "Practice Questions" at bounding box center [66, 103] width 131 height 29
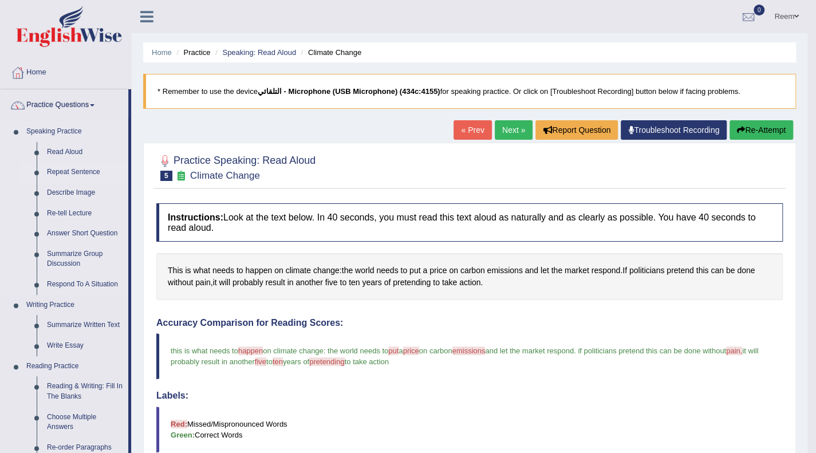
click at [57, 172] on link "Repeat Sentence" at bounding box center [85, 172] width 86 height 21
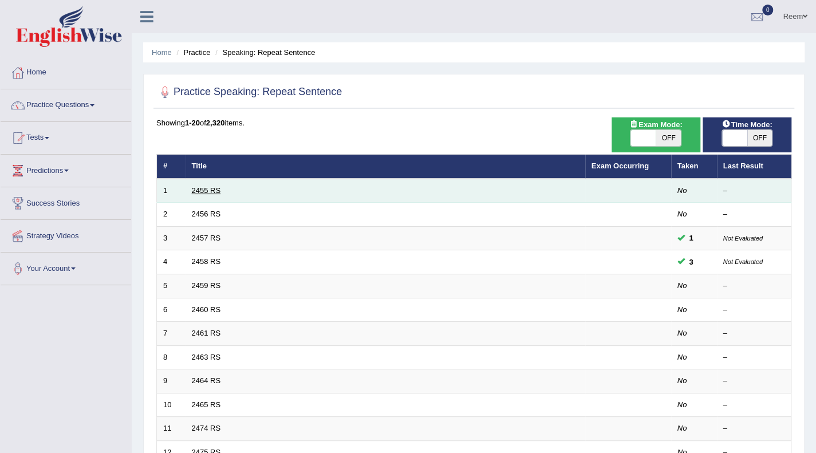
click at [197, 191] on link "2455 RS" at bounding box center [206, 190] width 29 height 9
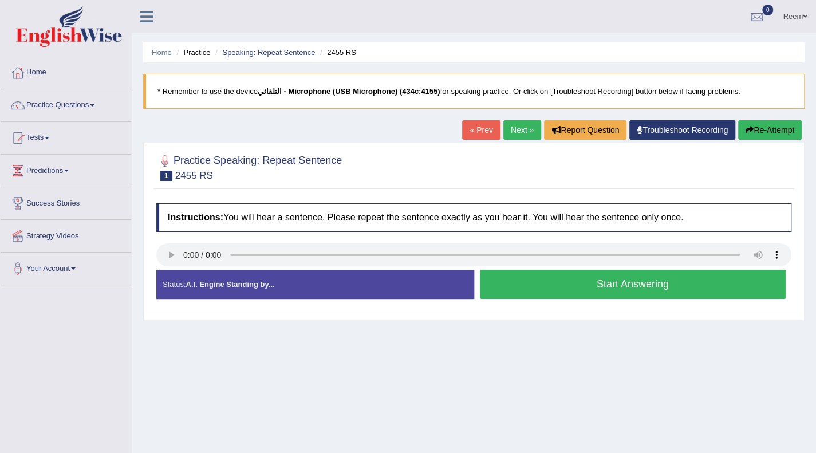
click at [539, 275] on button "Start Answering" at bounding box center [633, 284] width 306 height 29
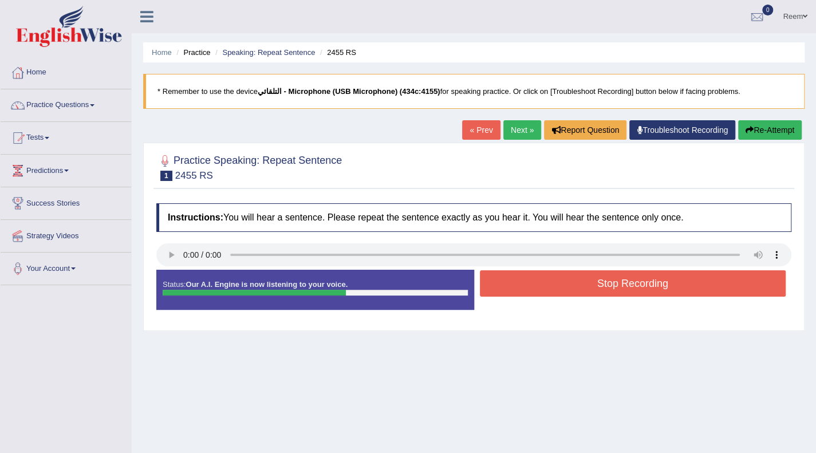
click at [539, 275] on button "Stop Recording" at bounding box center [633, 283] width 306 height 26
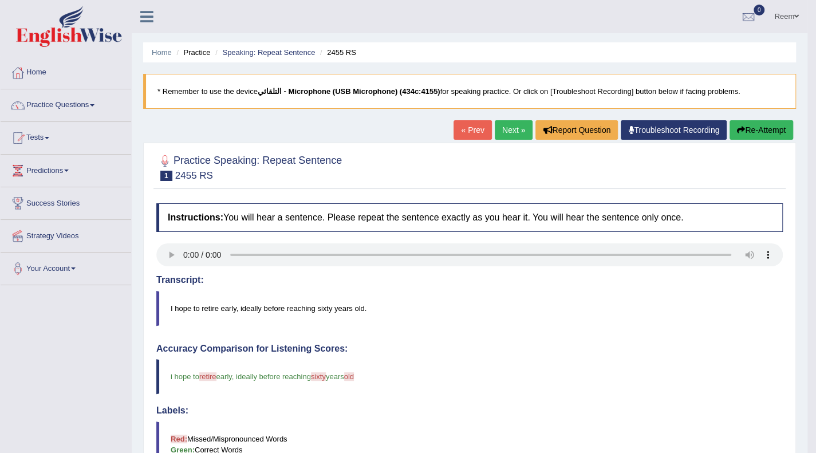
click at [768, 128] on button "Re-Attempt" at bounding box center [761, 129] width 64 height 19
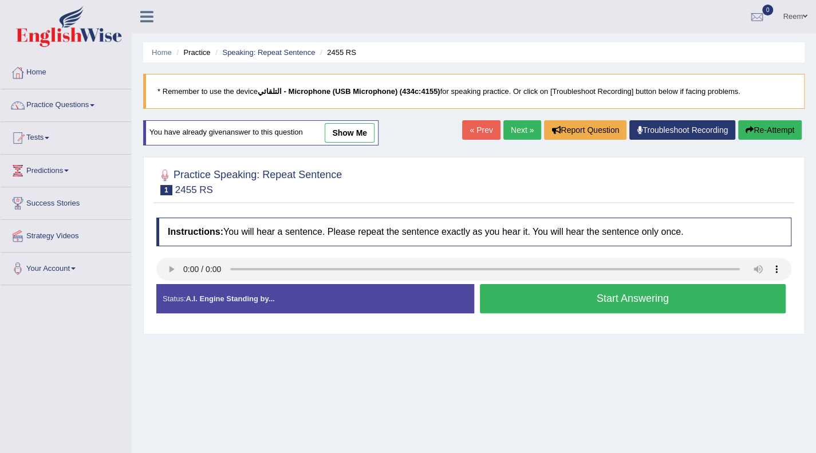
click at [598, 302] on button "Start Answering" at bounding box center [633, 298] width 306 height 29
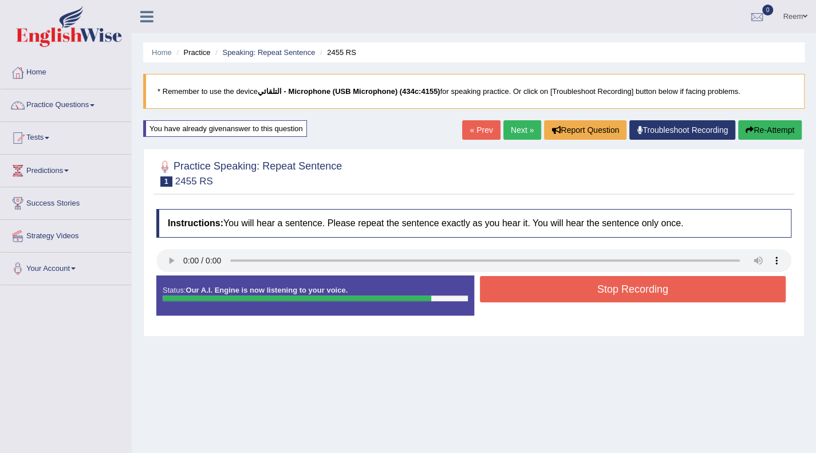
click at [583, 288] on button "Stop Recording" at bounding box center [633, 289] width 306 height 26
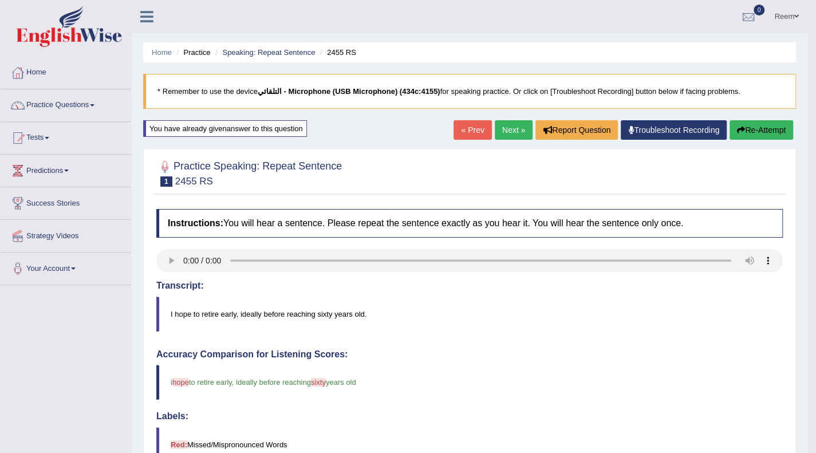
click at [775, 122] on button "Re-Attempt" at bounding box center [761, 129] width 64 height 19
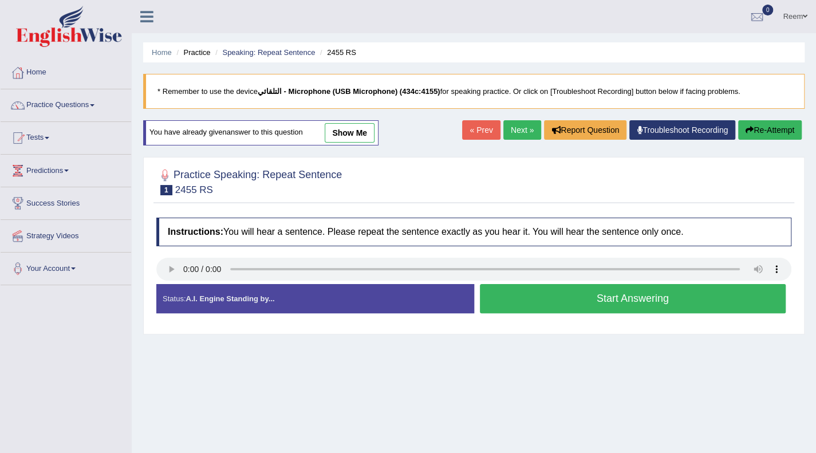
click at [550, 301] on button "Start Answering" at bounding box center [633, 298] width 306 height 29
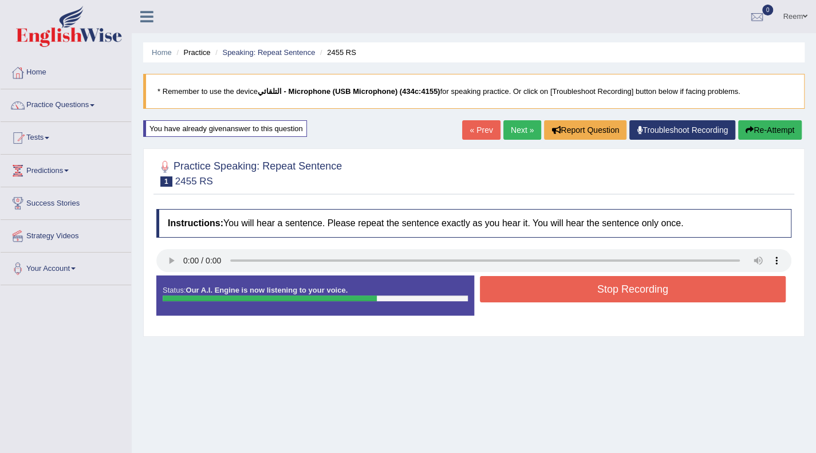
click at [541, 287] on button "Stop Recording" at bounding box center [633, 289] width 306 height 26
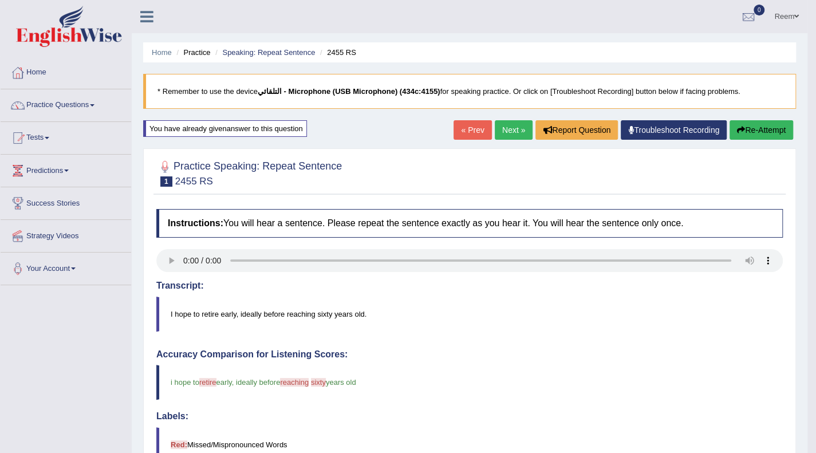
click at [759, 125] on button "Re-Attempt" at bounding box center [761, 129] width 64 height 19
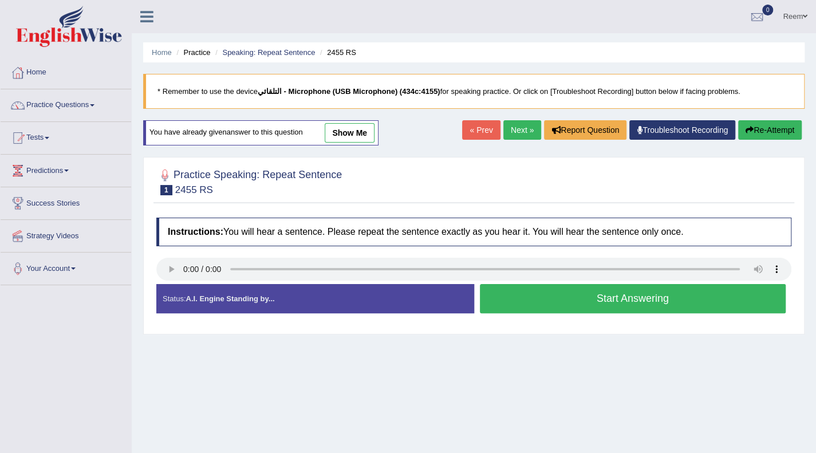
click at [599, 295] on button "Start Answering" at bounding box center [633, 298] width 306 height 29
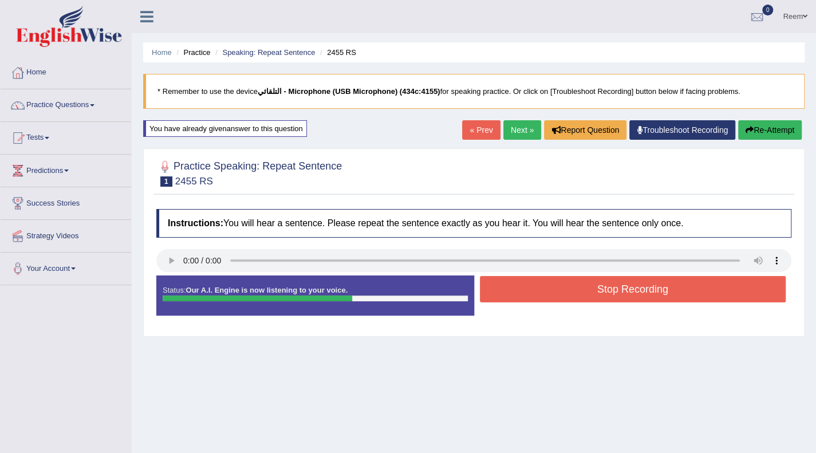
click at [599, 295] on button "Stop Recording" at bounding box center [633, 289] width 306 height 26
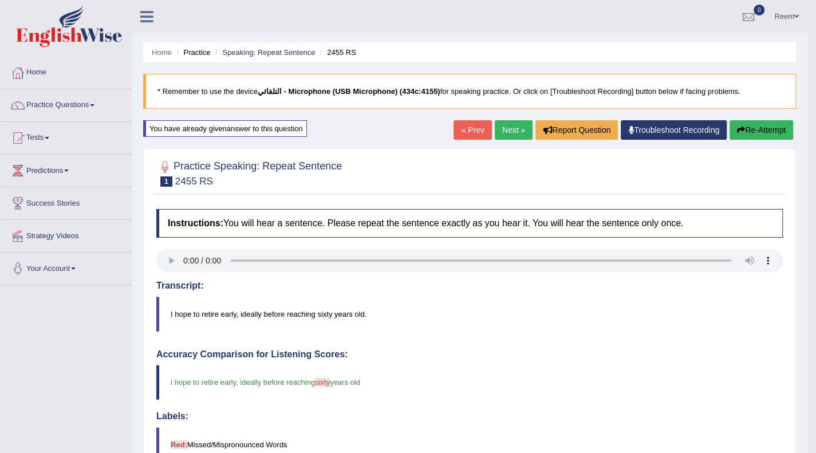
click at [325, 310] on blockquote "I hope to retire early, ideally before reaching sixty years old." at bounding box center [469, 314] width 626 height 35
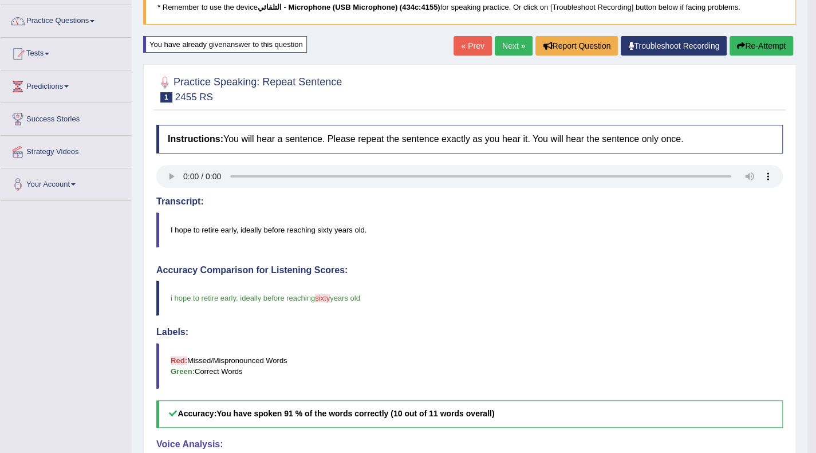
scroll to position [69, 0]
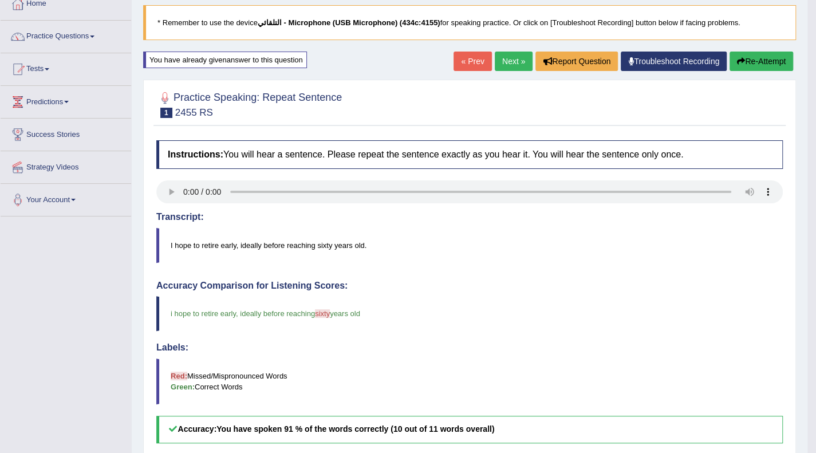
click at [503, 61] on link "Next »" at bounding box center [514, 61] width 38 height 19
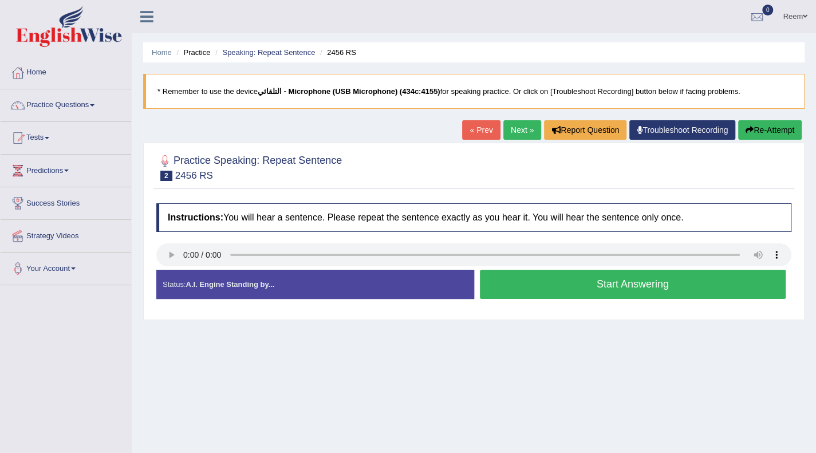
click at [543, 285] on button "Start Answering" at bounding box center [633, 284] width 306 height 29
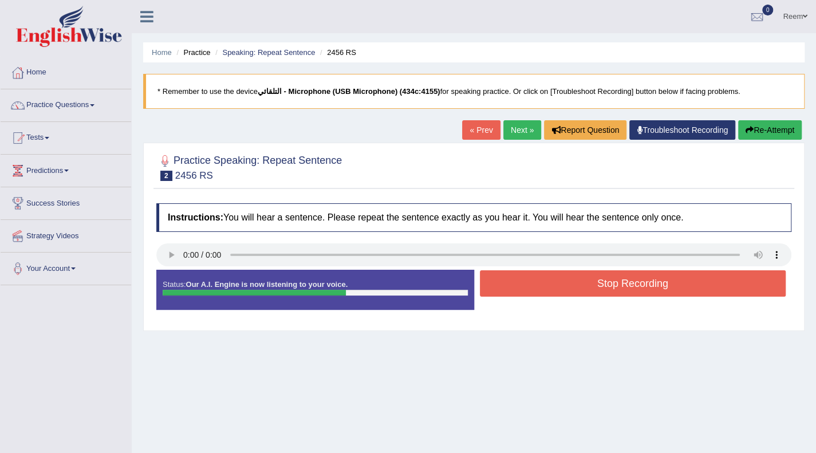
click at [543, 285] on button "Stop Recording" at bounding box center [633, 283] width 306 height 26
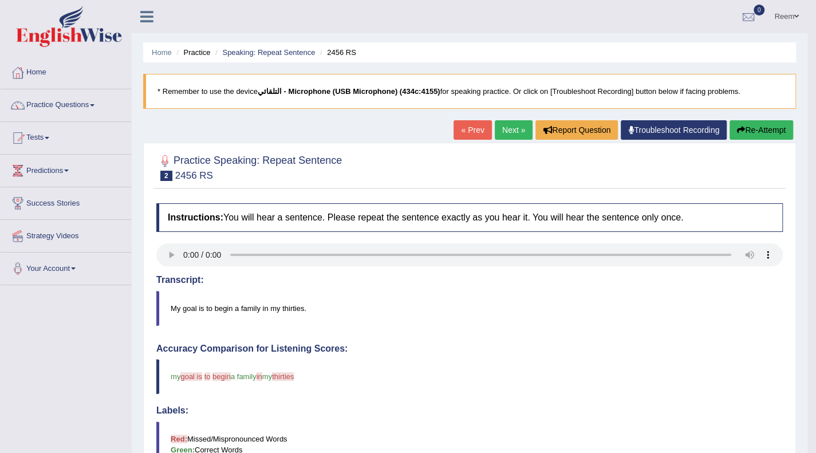
click at [779, 122] on button "Re-Attempt" at bounding box center [761, 129] width 64 height 19
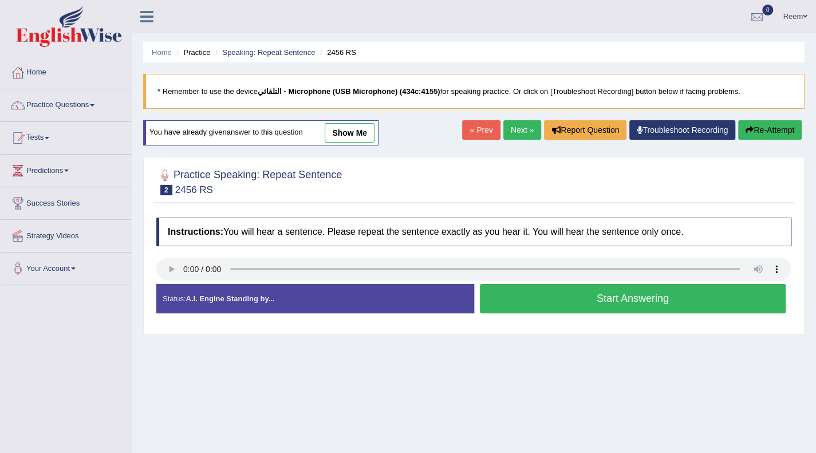
click at [592, 302] on button "Start Answering" at bounding box center [633, 298] width 306 height 29
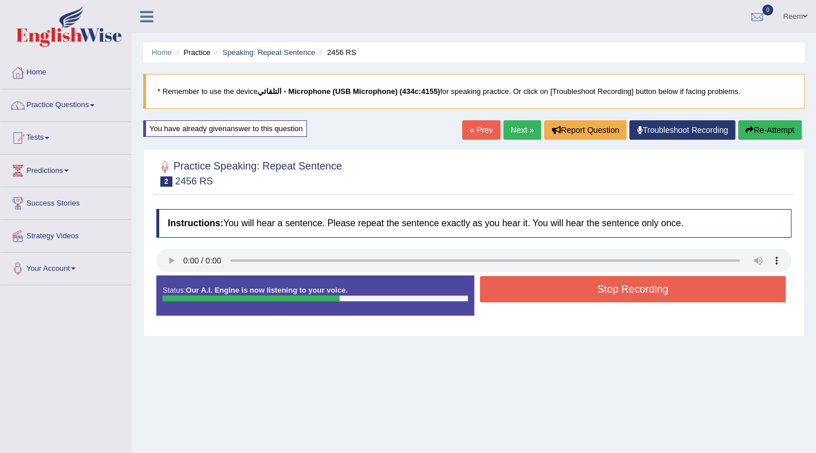
click at [592, 290] on button "Stop Recording" at bounding box center [633, 289] width 306 height 26
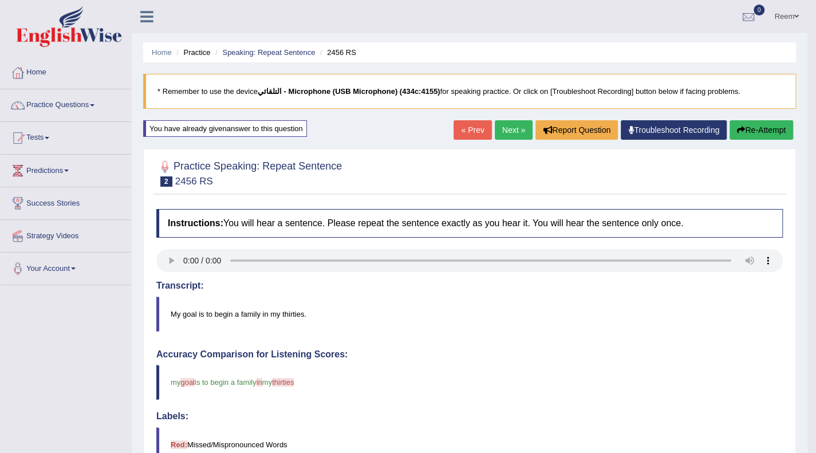
click at [749, 128] on button "Re-Attempt" at bounding box center [761, 129] width 64 height 19
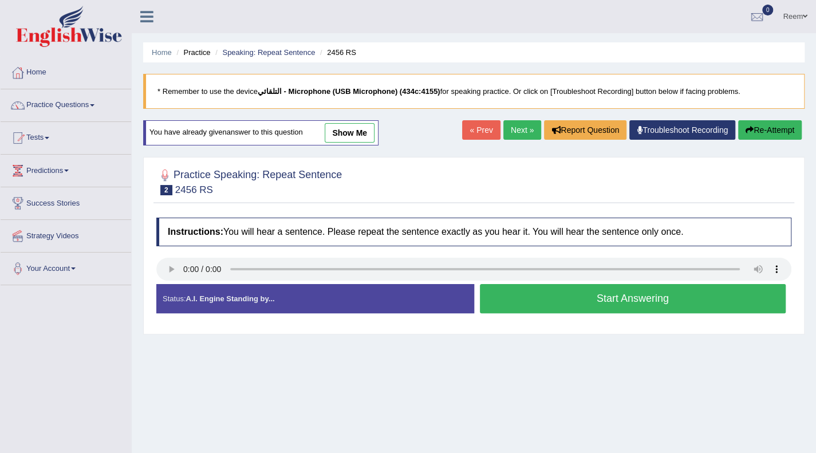
click at [516, 296] on button "Start Answering" at bounding box center [633, 298] width 306 height 29
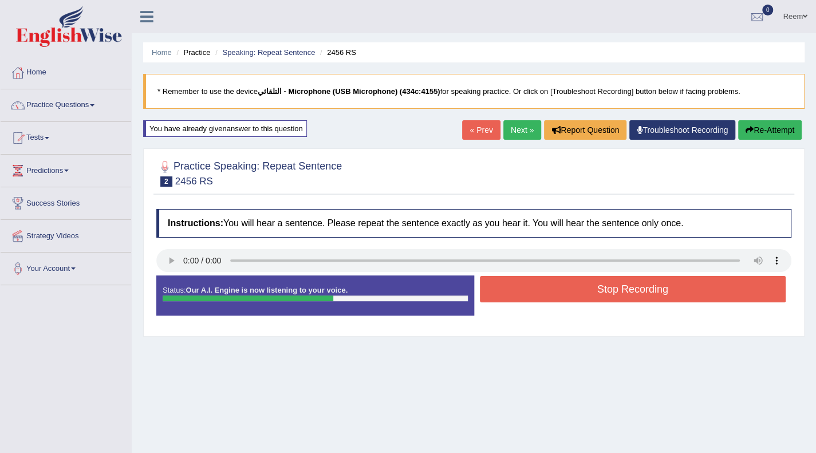
click at [516, 296] on button "Stop Recording" at bounding box center [633, 289] width 306 height 26
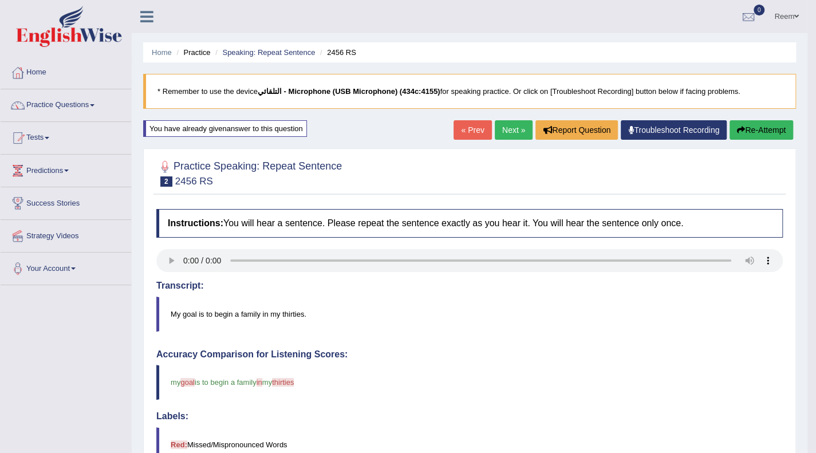
click at [519, 128] on link "Next »" at bounding box center [514, 129] width 38 height 19
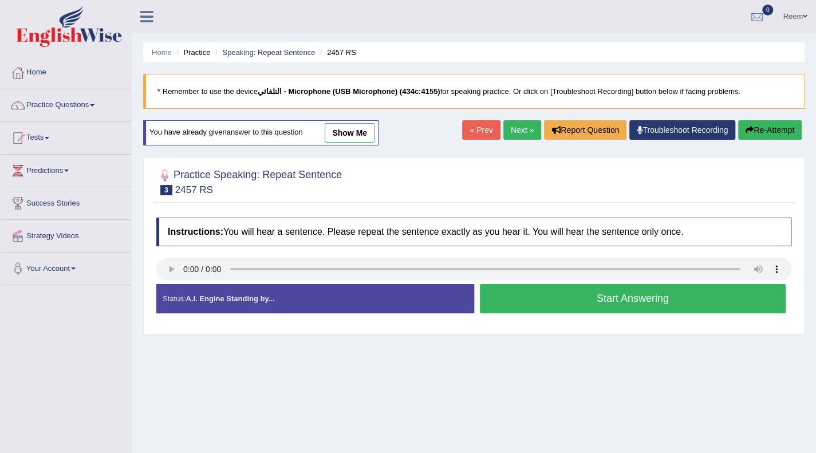
click at [570, 304] on button "Start Answering" at bounding box center [633, 298] width 306 height 29
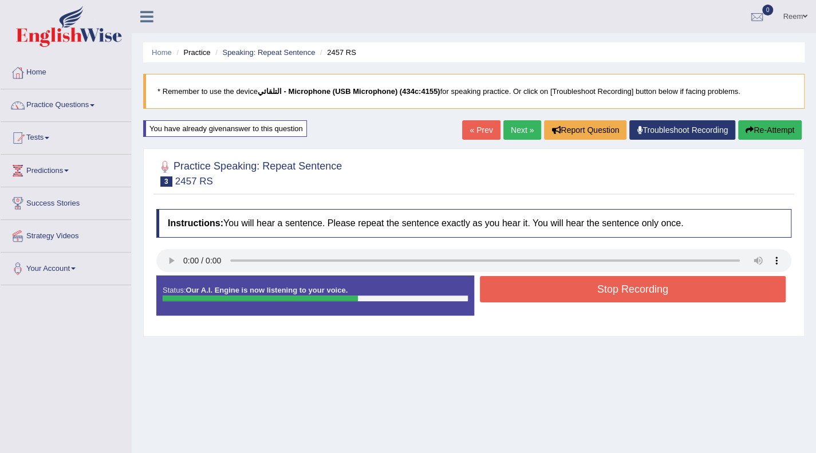
click at [574, 296] on button "Stop Recording" at bounding box center [633, 289] width 306 height 26
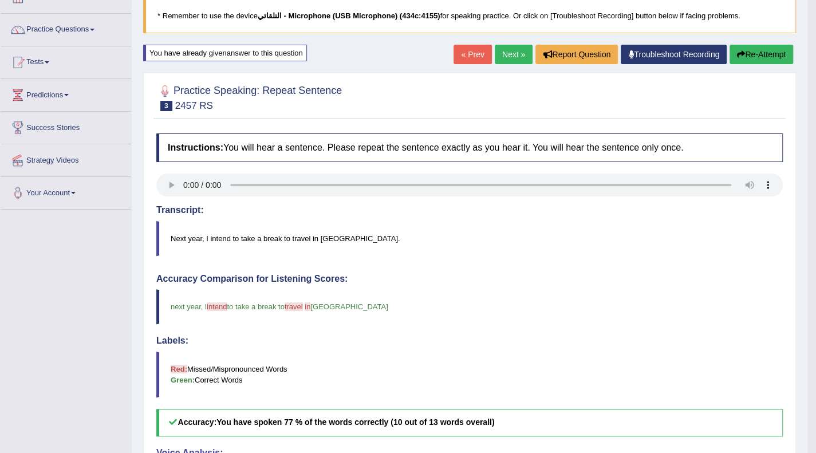
scroll to position [71, 0]
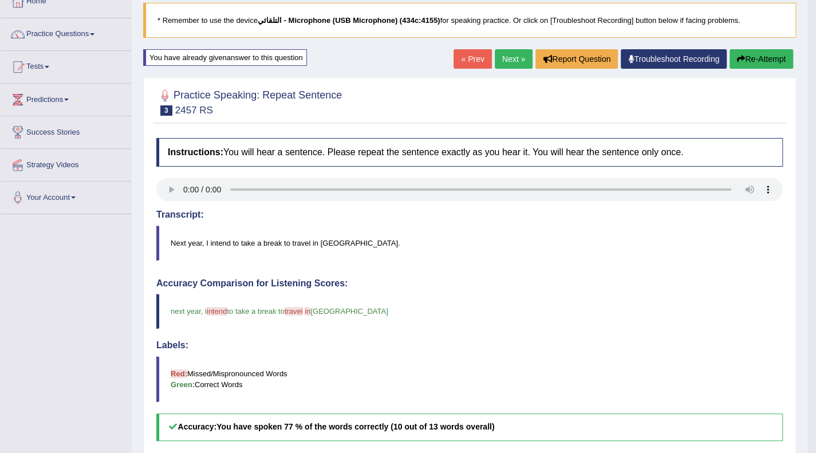
click at [508, 52] on link "Next »" at bounding box center [514, 58] width 38 height 19
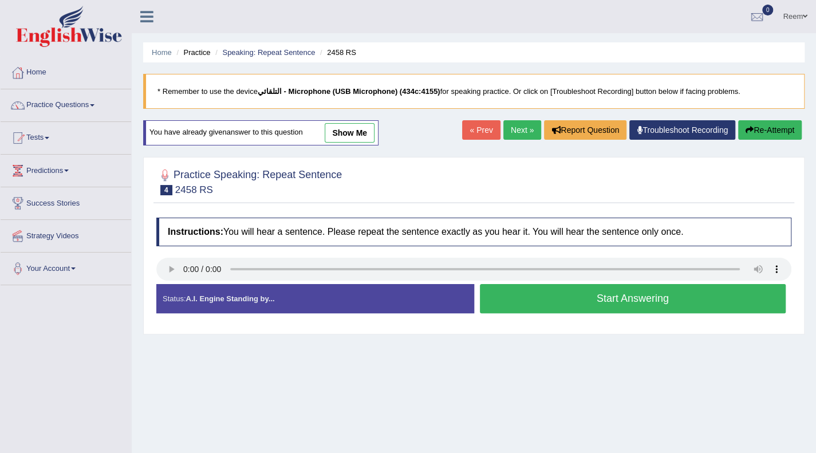
click at [529, 294] on button "Start Answering" at bounding box center [633, 298] width 306 height 29
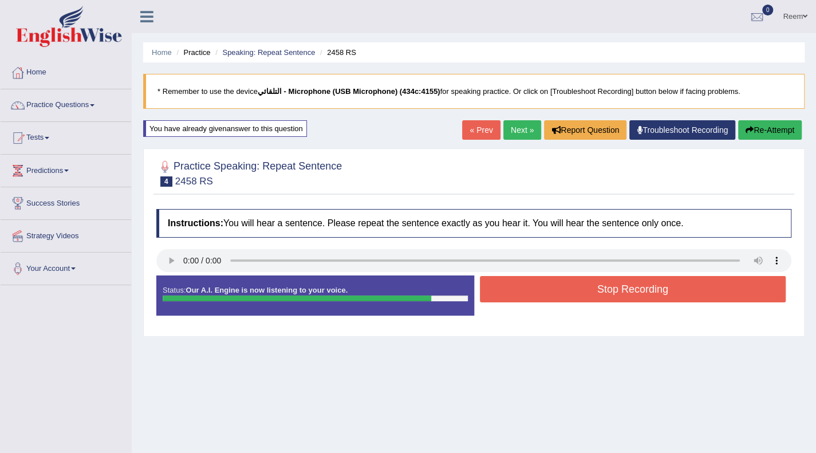
click at [529, 294] on button "Stop Recording" at bounding box center [633, 289] width 306 height 26
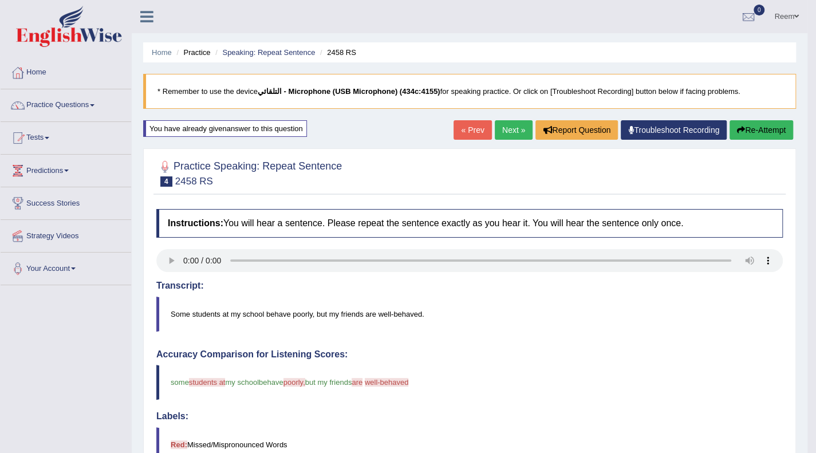
click at [523, 288] on h4 "Transcript:" at bounding box center [469, 286] width 626 height 10
click at [537, 286] on h4 "Transcript:" at bounding box center [469, 286] width 626 height 10
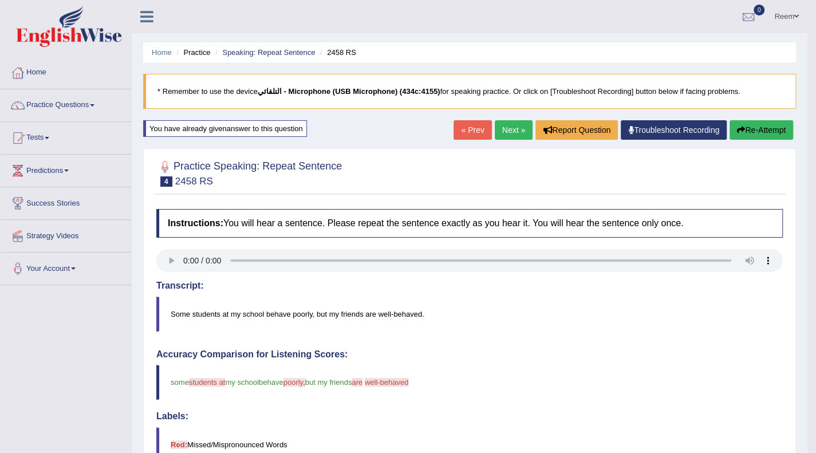
click at [537, 286] on h4 "Transcript:" at bounding box center [469, 286] width 626 height 10
click at [516, 306] on blockquote "Some students at my school behave poorly, but my friends are well-behaved." at bounding box center [469, 314] width 626 height 35
click at [514, 133] on link "Next »" at bounding box center [514, 129] width 38 height 19
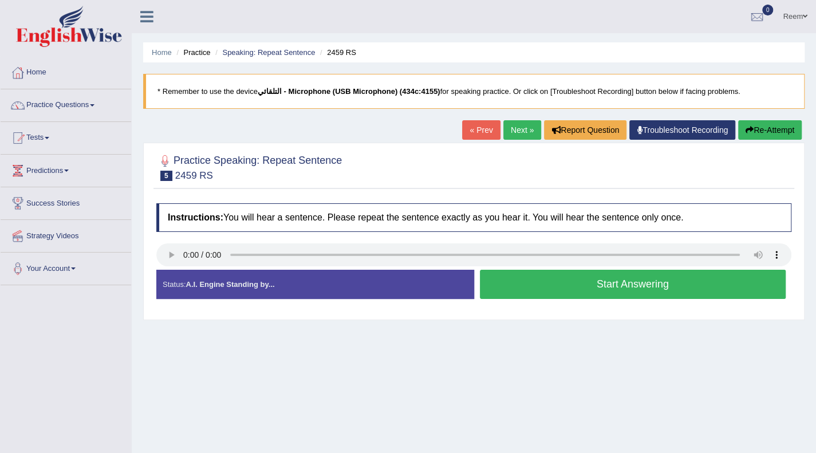
click at [578, 283] on button "Start Answering" at bounding box center [633, 284] width 306 height 29
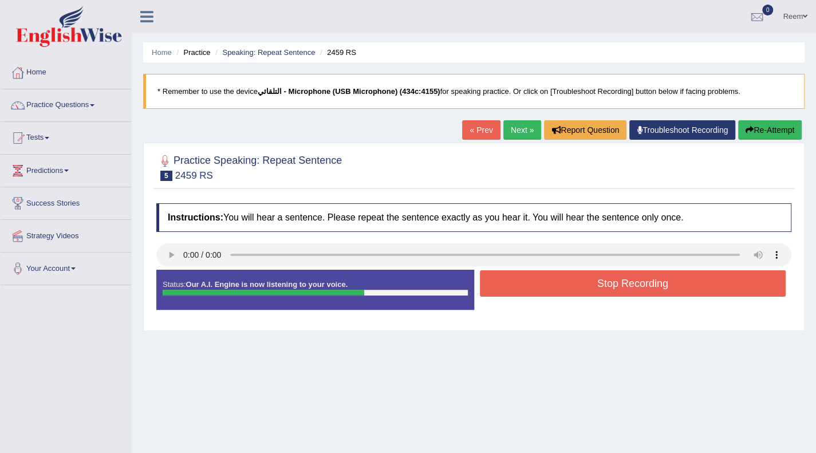
click at [578, 283] on button "Stop Recording" at bounding box center [633, 283] width 306 height 26
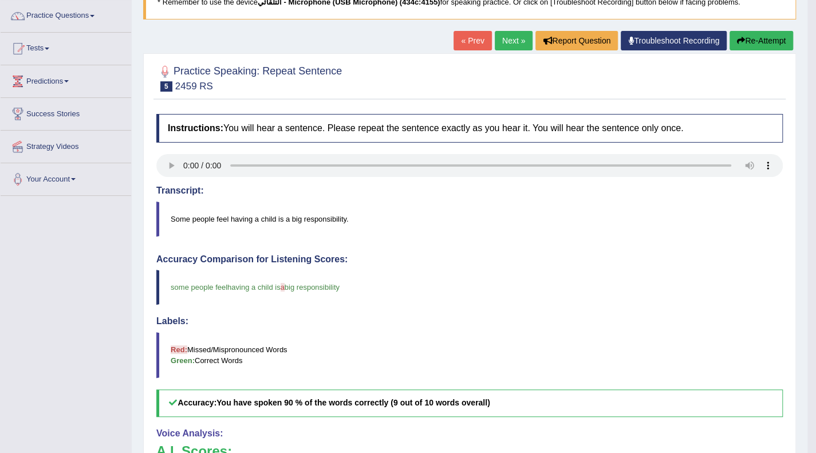
scroll to position [92, 0]
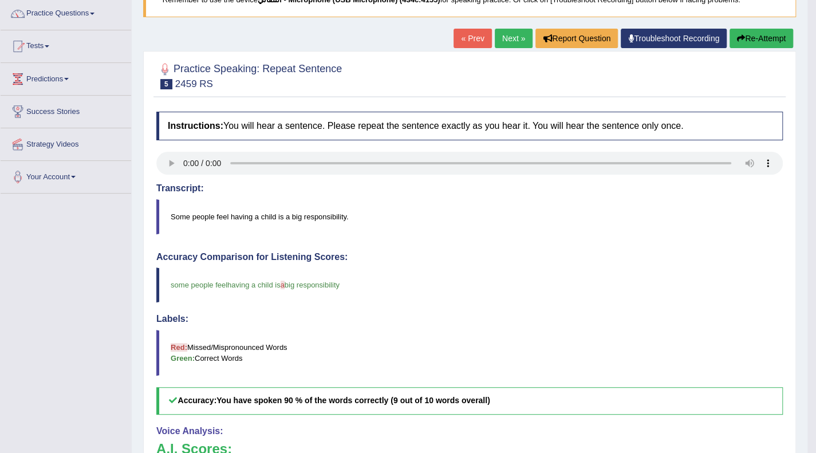
click at [748, 37] on button "Re-Attempt" at bounding box center [761, 38] width 64 height 19
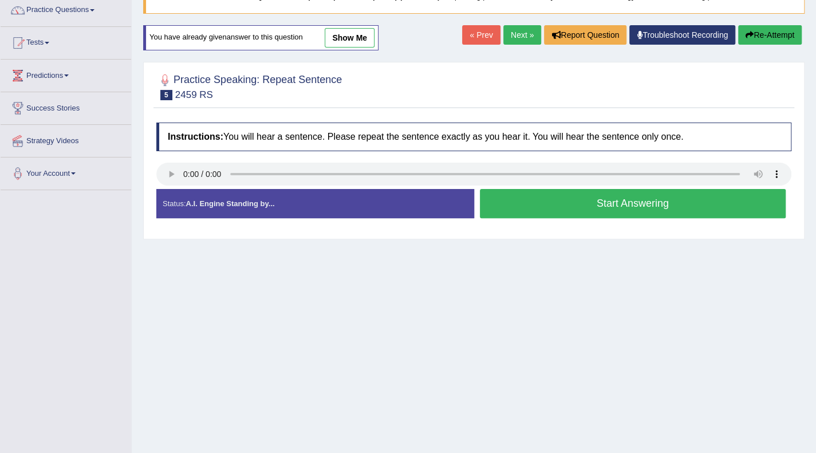
click at [557, 195] on button "Start Answering" at bounding box center [633, 203] width 306 height 29
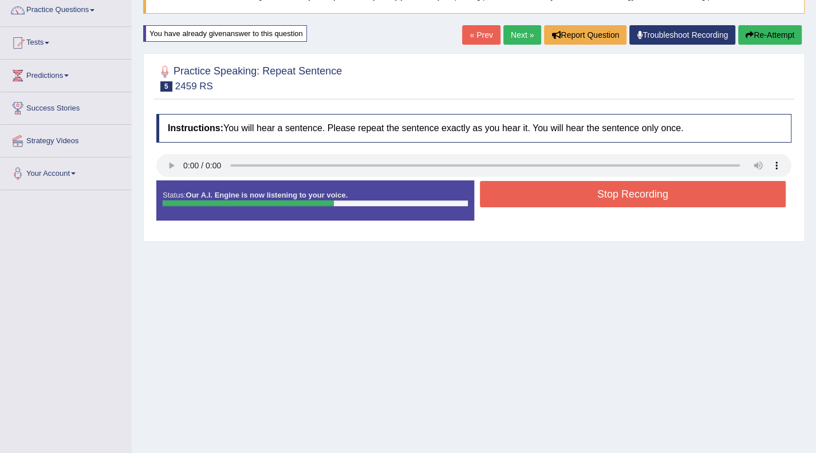
click at [557, 195] on button "Stop Recording" at bounding box center [633, 194] width 306 height 26
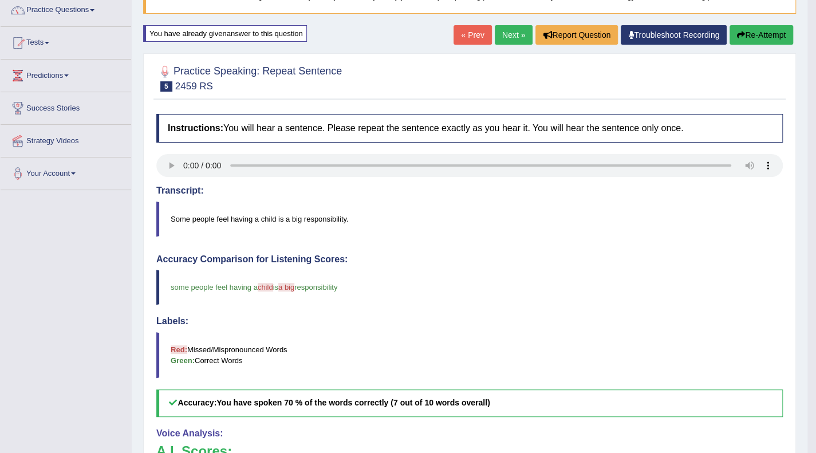
click at [757, 35] on button "Re-Attempt" at bounding box center [761, 34] width 64 height 19
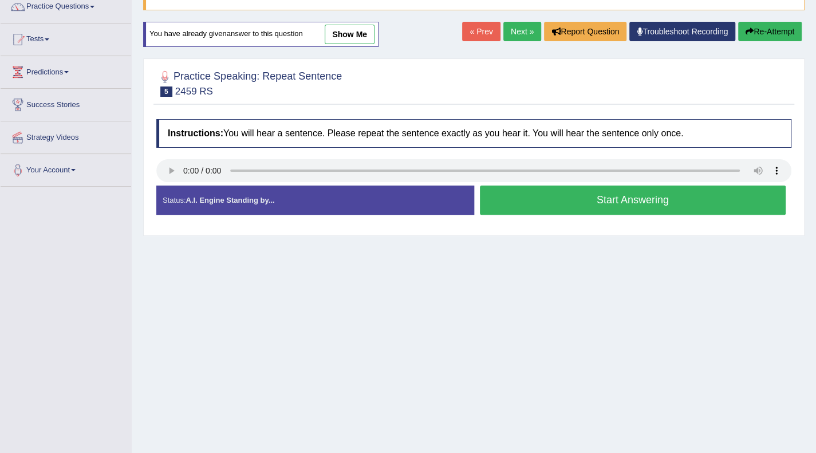
click at [623, 199] on button "Start Answering" at bounding box center [633, 200] width 306 height 29
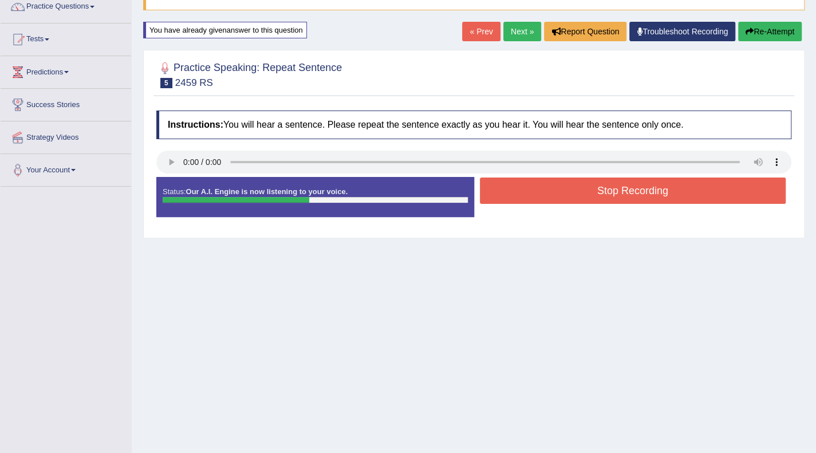
click at [623, 199] on button "Stop Recording" at bounding box center [633, 191] width 306 height 26
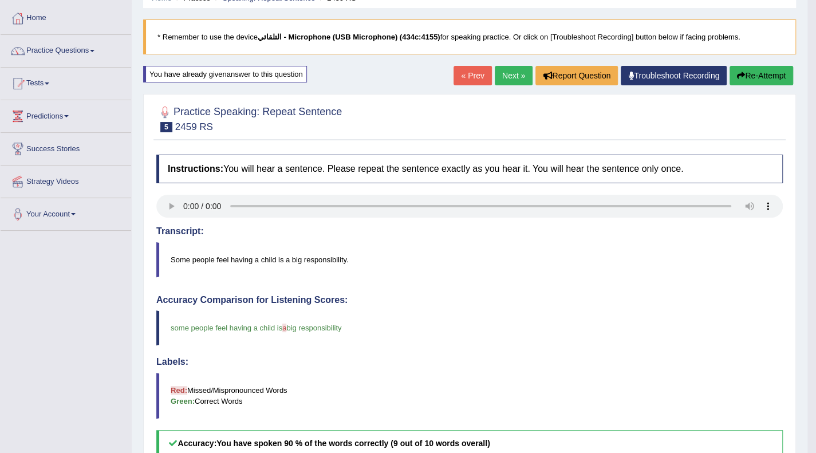
scroll to position [53, 0]
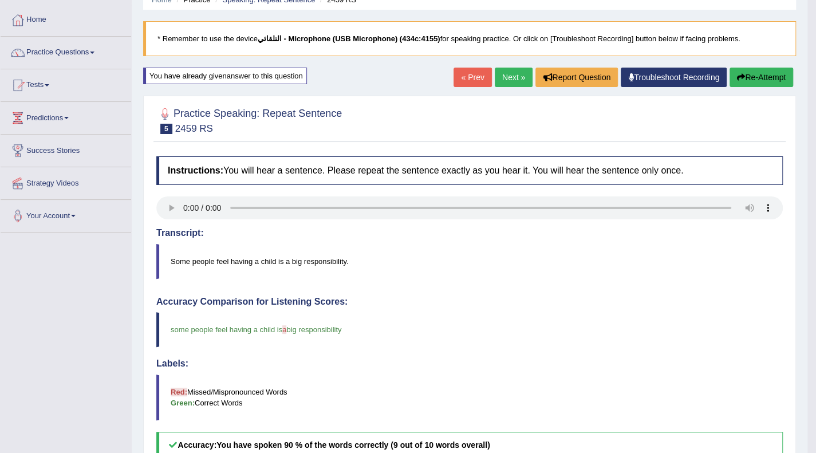
click at [778, 73] on button "Re-Attempt" at bounding box center [761, 77] width 64 height 19
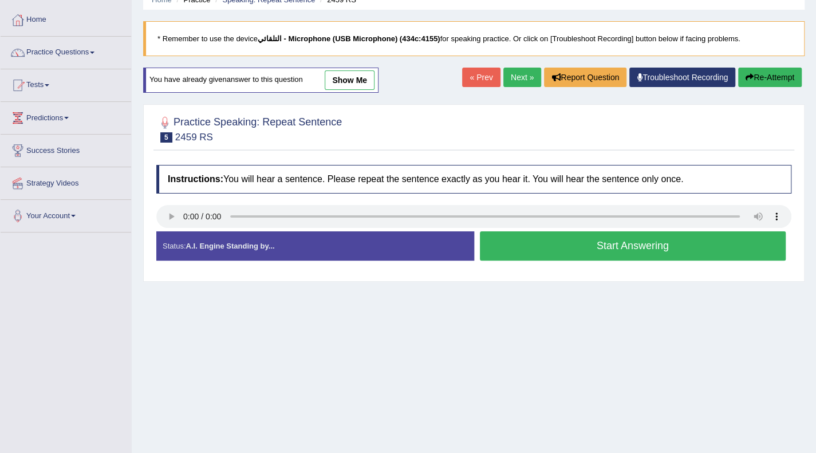
click at [658, 251] on button "Start Answering" at bounding box center [633, 245] width 306 height 29
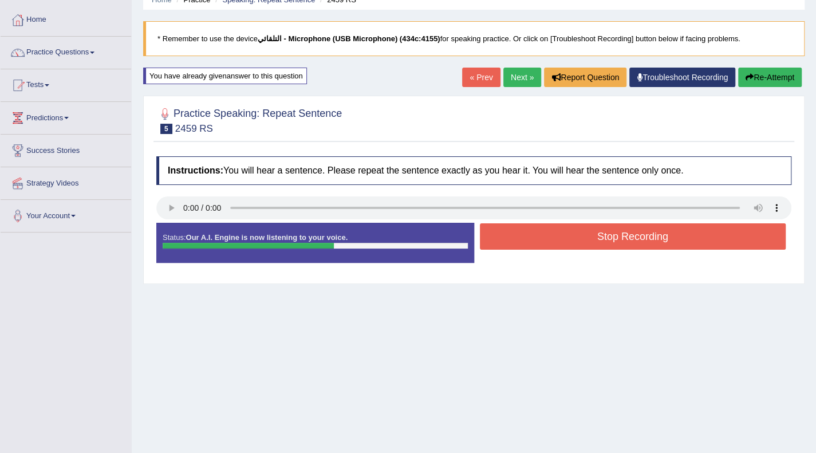
click at [658, 251] on div "Status: Our A.I. Engine is now listening to your voice. Start Answering Stop Re…" at bounding box center [473, 249] width 635 height 52
click at [644, 236] on button "Stop Recording" at bounding box center [633, 236] width 306 height 26
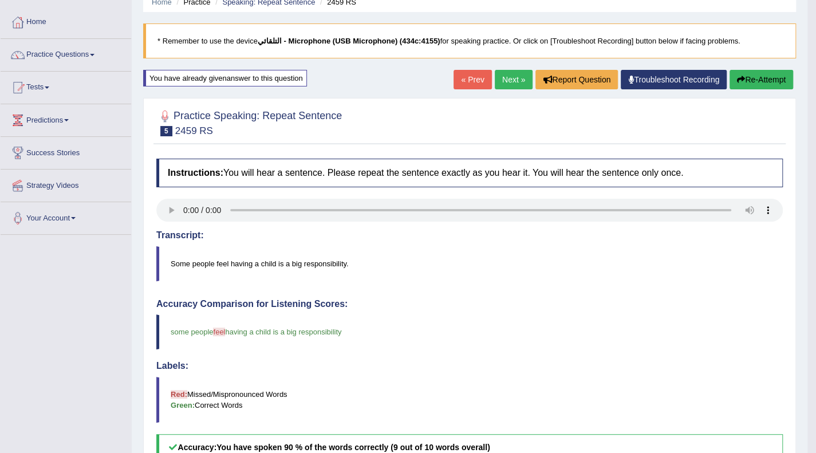
scroll to position [48, 0]
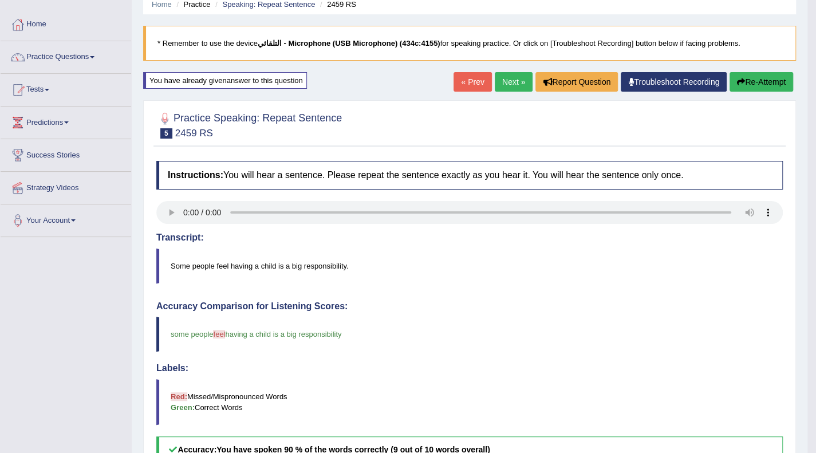
click at [513, 78] on link "Next »" at bounding box center [514, 81] width 38 height 19
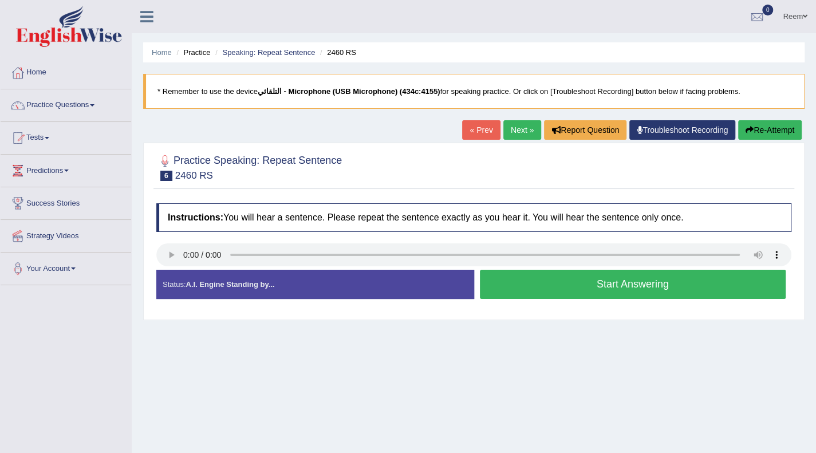
click at [565, 289] on button "Start Answering" at bounding box center [633, 284] width 306 height 29
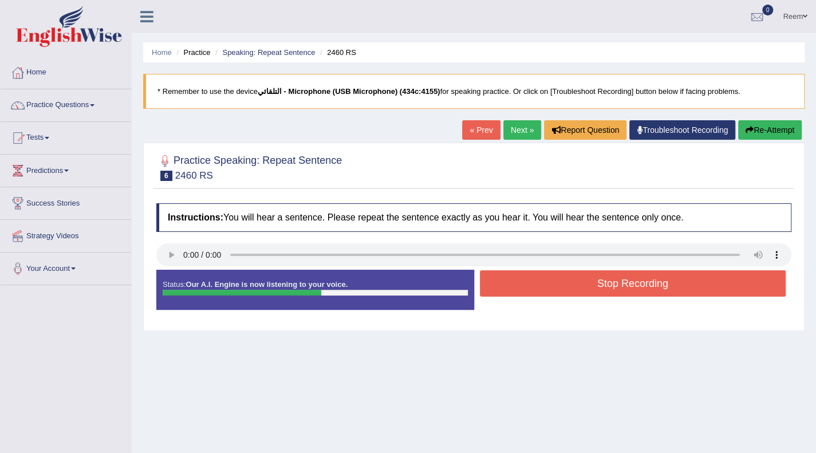
click at [565, 289] on button "Stop Recording" at bounding box center [633, 283] width 306 height 26
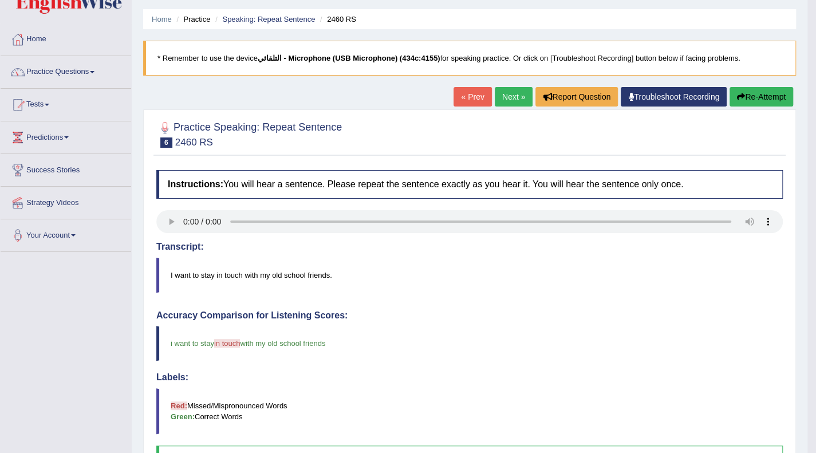
scroll to position [19, 0]
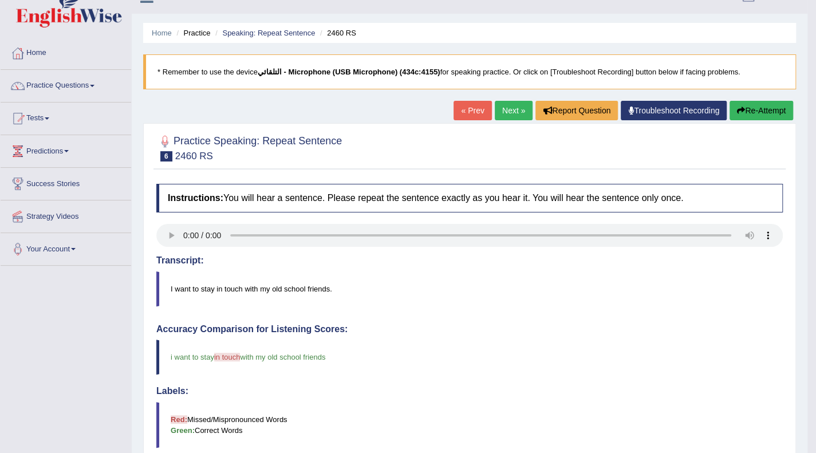
click at [754, 107] on button "Re-Attempt" at bounding box center [761, 110] width 64 height 19
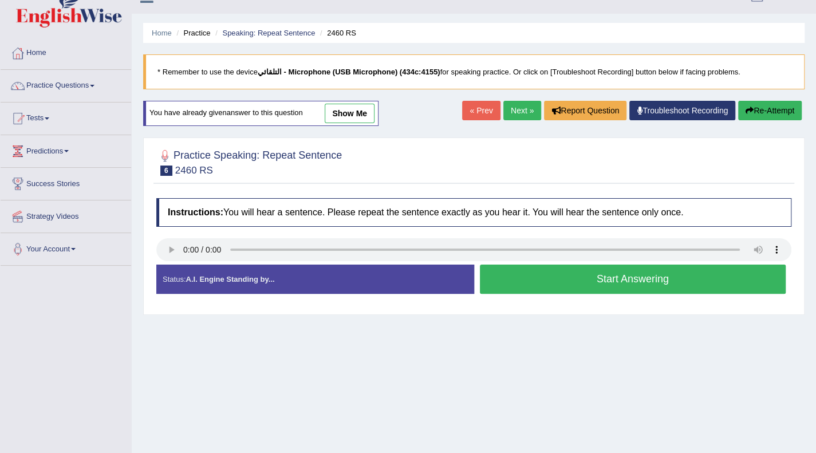
click at [558, 265] on button "Start Answering" at bounding box center [633, 279] width 306 height 29
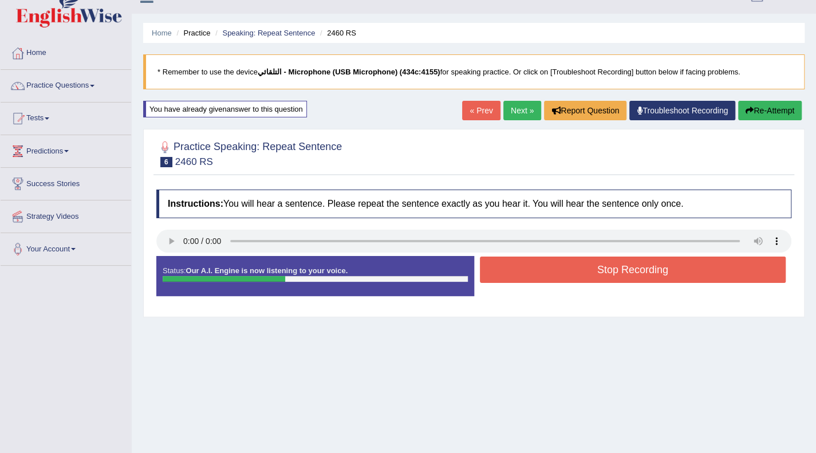
click at [558, 263] on button "Stop Recording" at bounding box center [633, 270] width 306 height 26
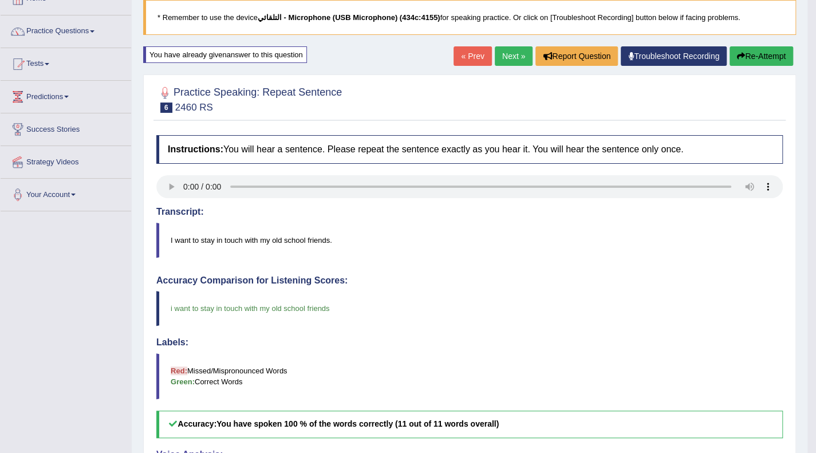
scroll to position [65, 0]
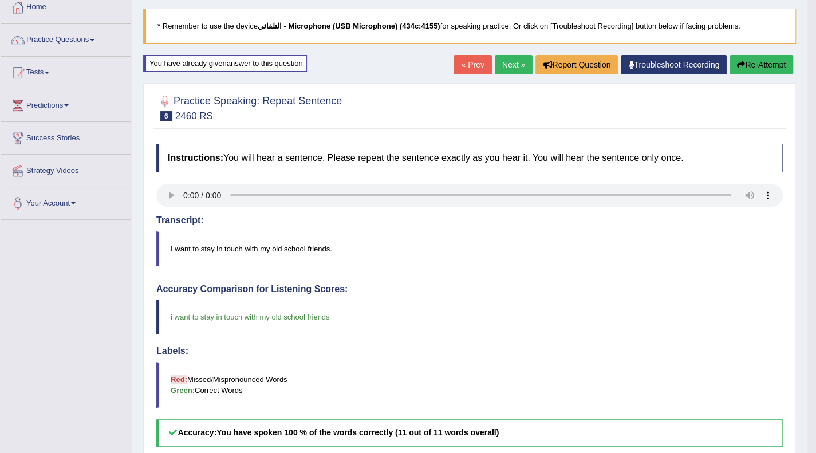
click at [519, 60] on link "Next »" at bounding box center [514, 64] width 38 height 19
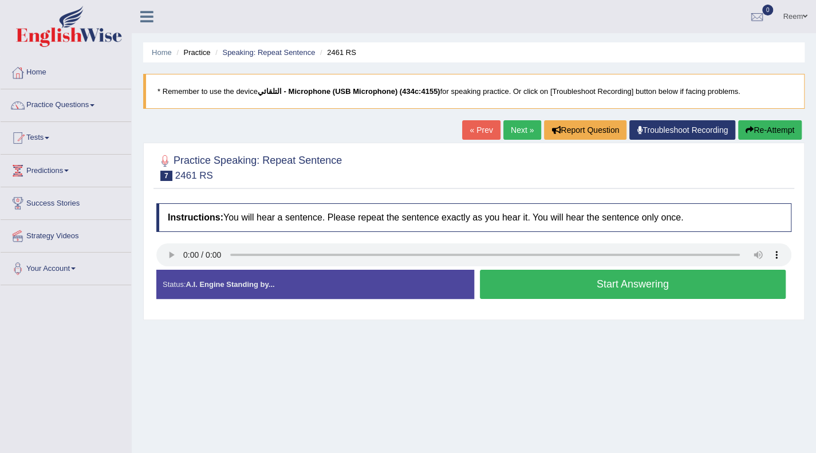
click at [602, 290] on button "Start Answering" at bounding box center [633, 284] width 306 height 29
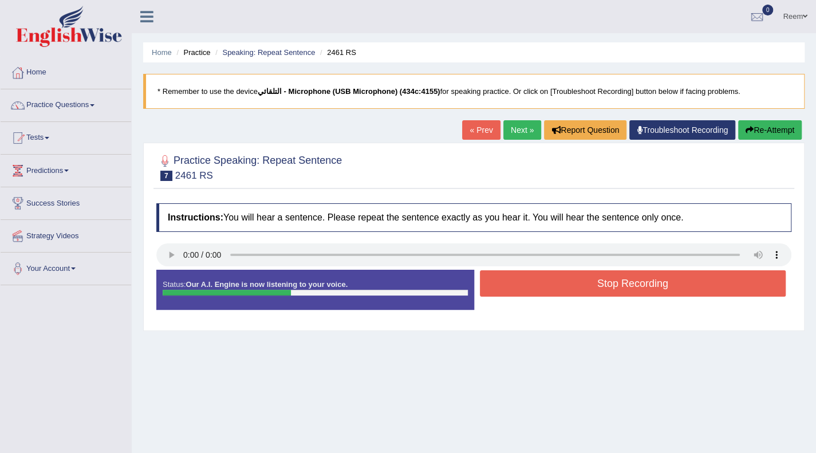
click at [602, 290] on button "Stop Recording" at bounding box center [633, 283] width 306 height 26
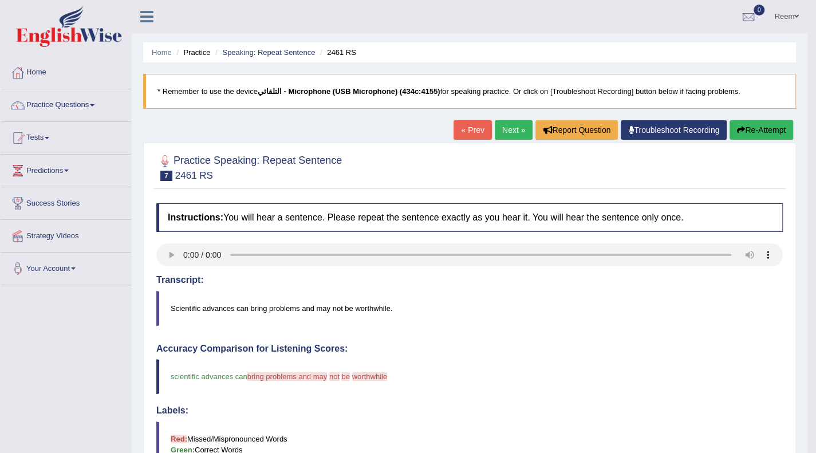
click at [777, 126] on button "Re-Attempt" at bounding box center [761, 129] width 64 height 19
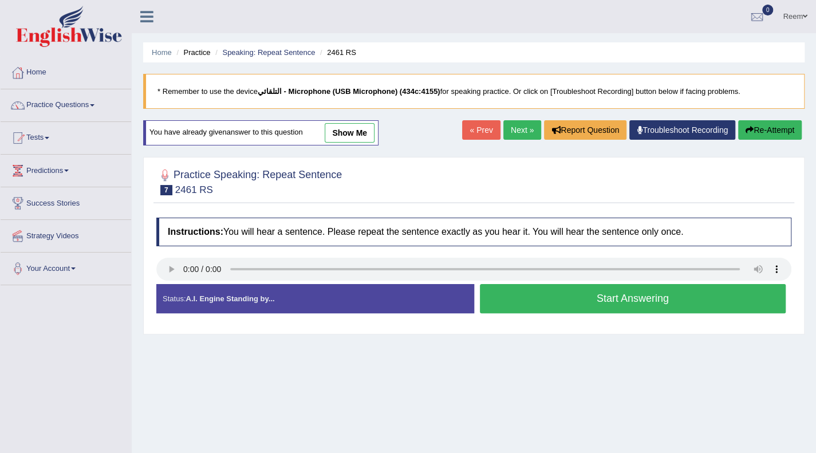
click at [581, 302] on button "Start Answering" at bounding box center [633, 298] width 306 height 29
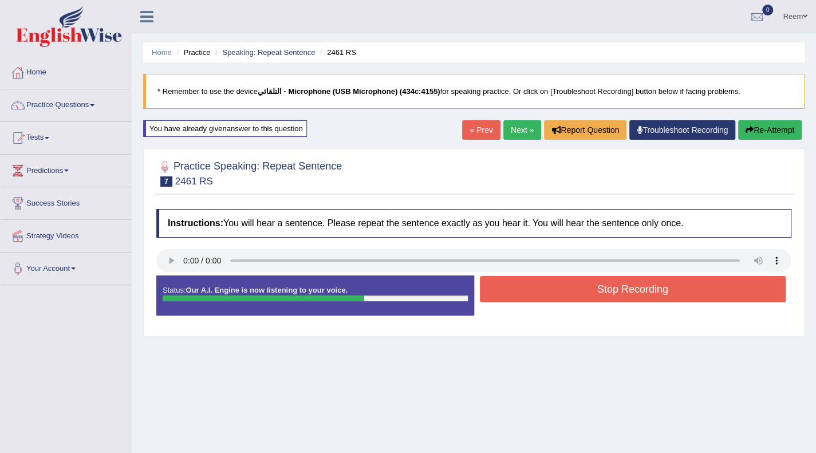
click at [586, 291] on button "Stop Recording" at bounding box center [633, 289] width 306 height 26
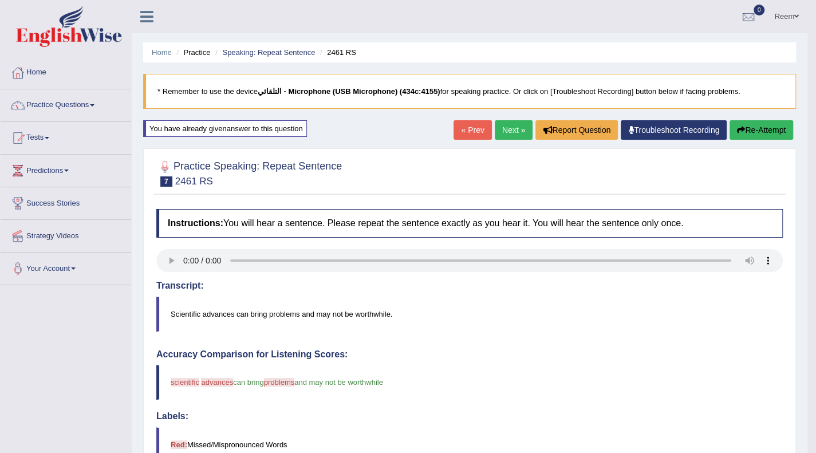
click at [512, 132] on link "Next »" at bounding box center [514, 129] width 38 height 19
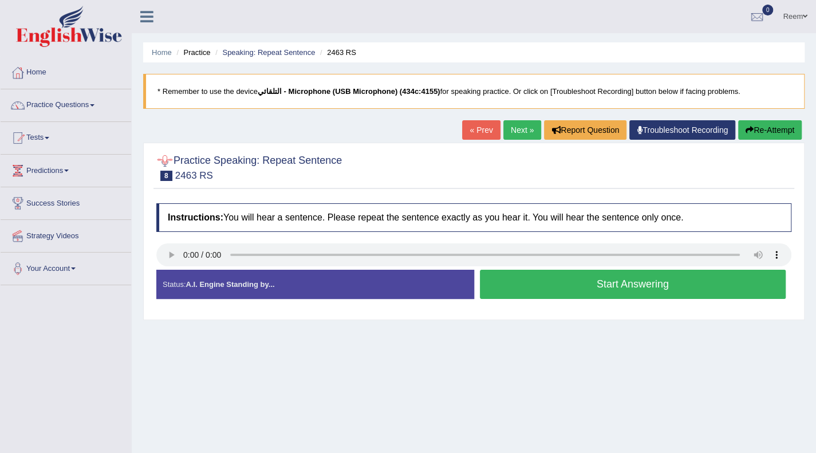
click at [163, 162] on div at bounding box center [164, 160] width 17 height 17
click at [166, 176] on span "8" at bounding box center [166, 176] width 12 height 10
click at [578, 284] on button "Start Answering" at bounding box center [633, 284] width 306 height 29
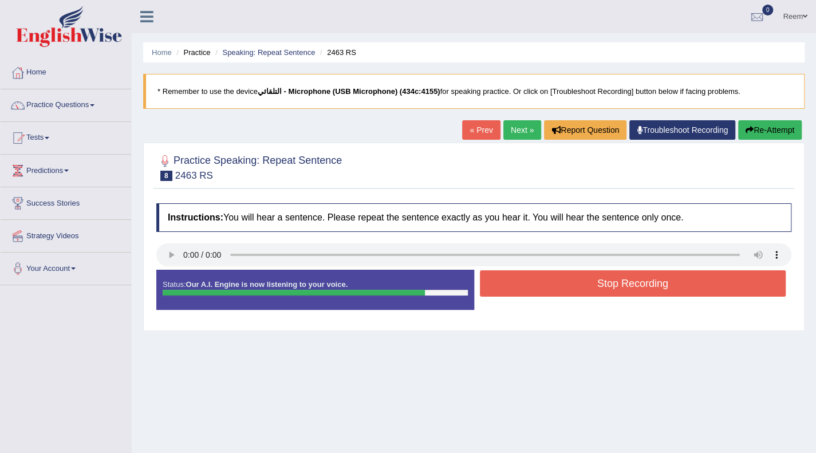
click at [578, 284] on button "Stop Recording" at bounding box center [633, 283] width 306 height 26
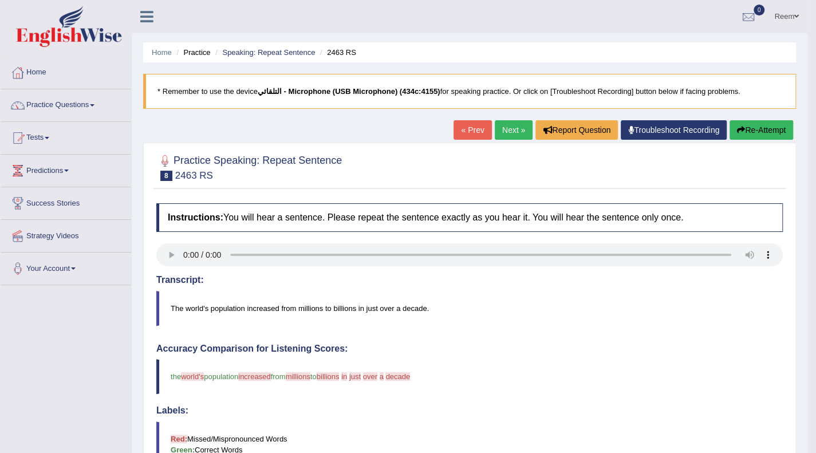
click at [760, 135] on button "Re-Attempt" at bounding box center [761, 129] width 64 height 19
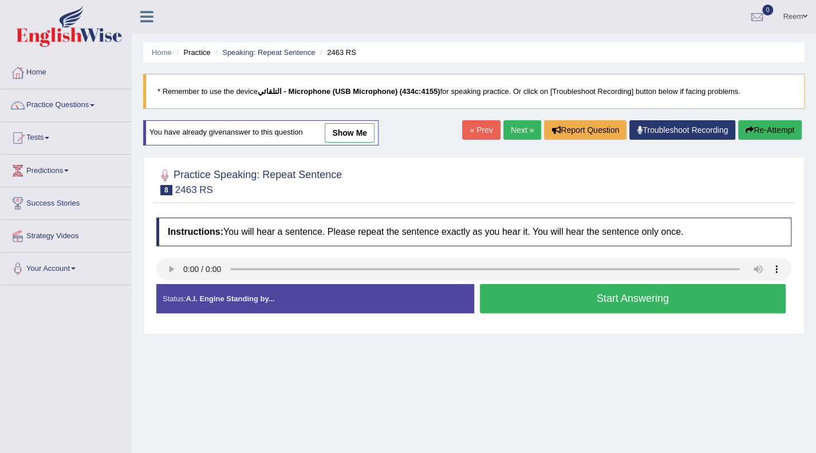
click at [592, 294] on button "Start Answering" at bounding box center [633, 298] width 306 height 29
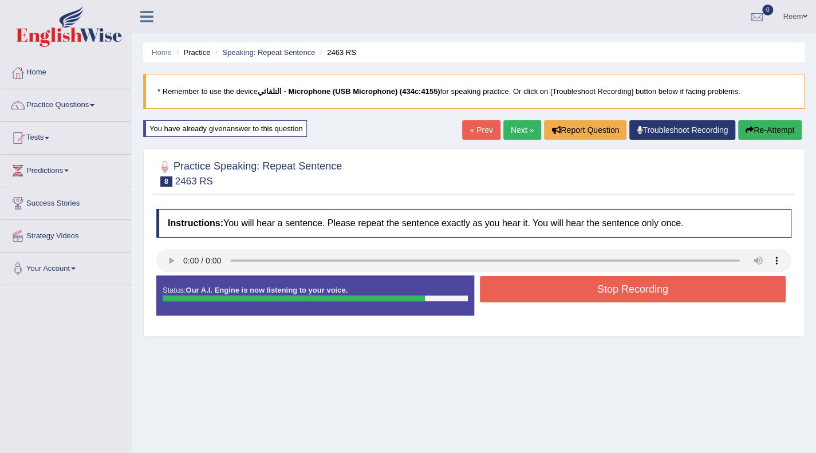
click at [592, 294] on button "Stop Recording" at bounding box center [633, 289] width 306 height 26
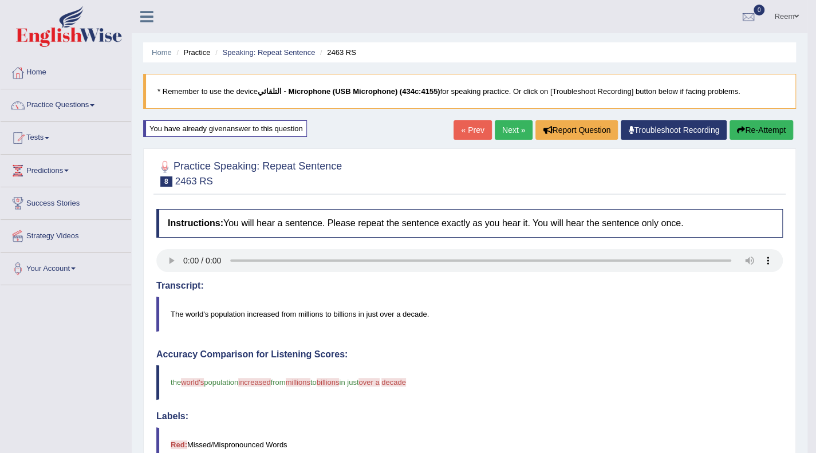
click at [750, 127] on button "Re-Attempt" at bounding box center [761, 129] width 64 height 19
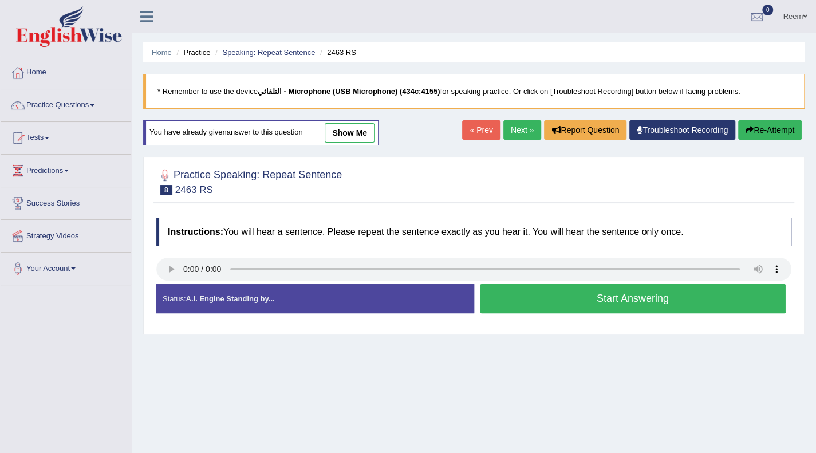
click at [638, 290] on button "Start Answering" at bounding box center [633, 298] width 306 height 29
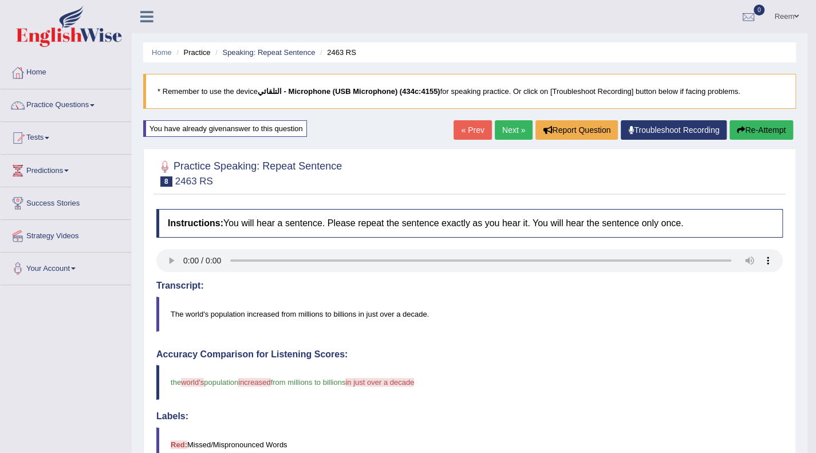
click at [767, 117] on div "Home Practice Speaking: Repeat Sentence 2463 RS * Remember to use the device ال…" at bounding box center [470, 375] width 676 height 751
click at [757, 124] on button "Re-Attempt" at bounding box center [761, 129] width 64 height 19
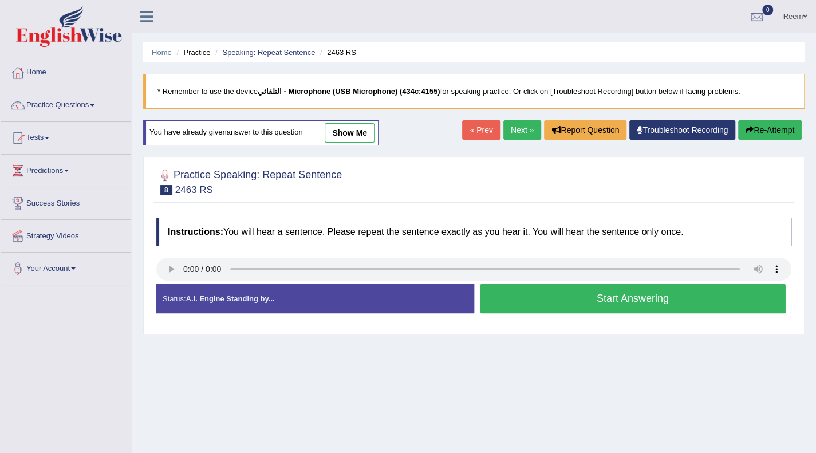
click at [591, 301] on button "Start Answering" at bounding box center [633, 298] width 306 height 29
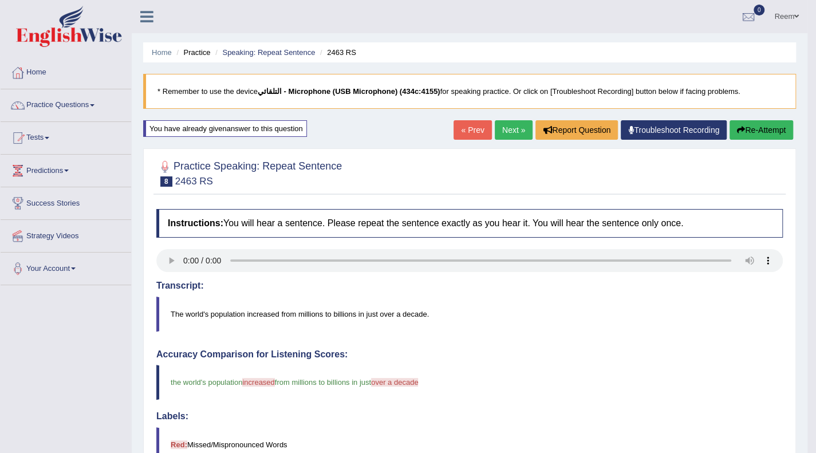
click at [520, 129] on link "Next »" at bounding box center [514, 129] width 38 height 19
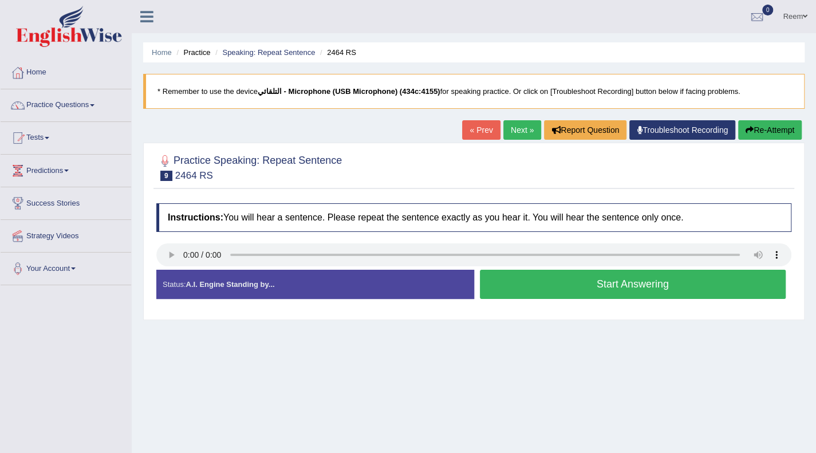
click at [506, 289] on button "Start Answering" at bounding box center [633, 284] width 306 height 29
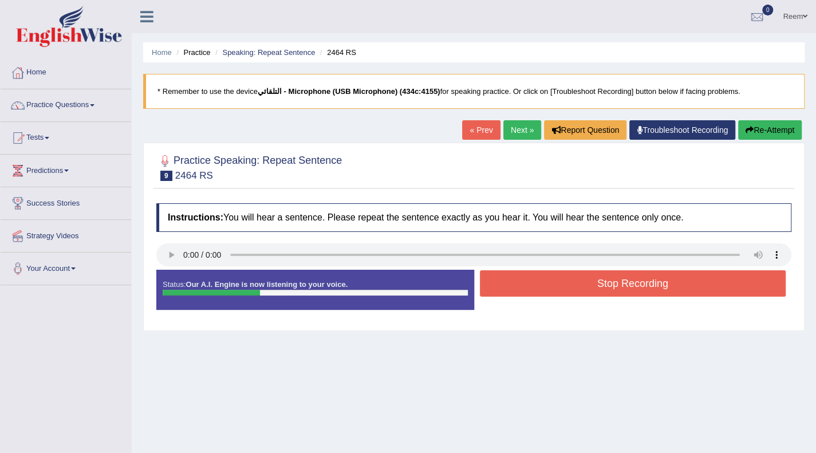
click at [506, 289] on button "Stop Recording" at bounding box center [633, 283] width 306 height 26
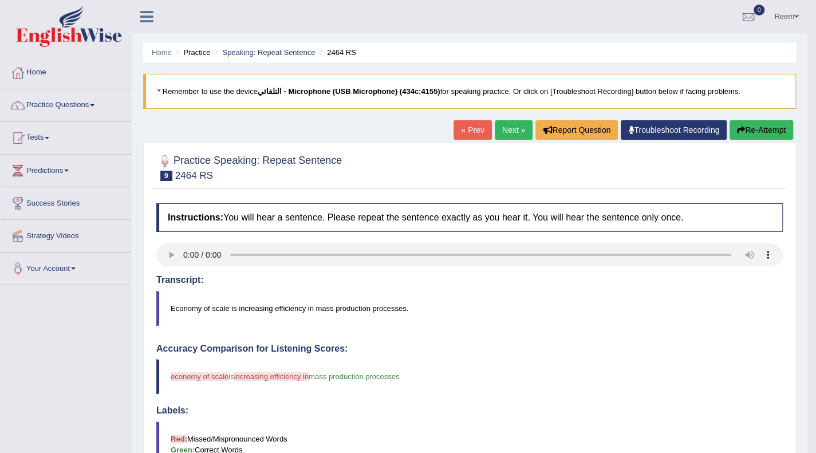
click at [742, 126] on icon "button" at bounding box center [741, 130] width 8 height 8
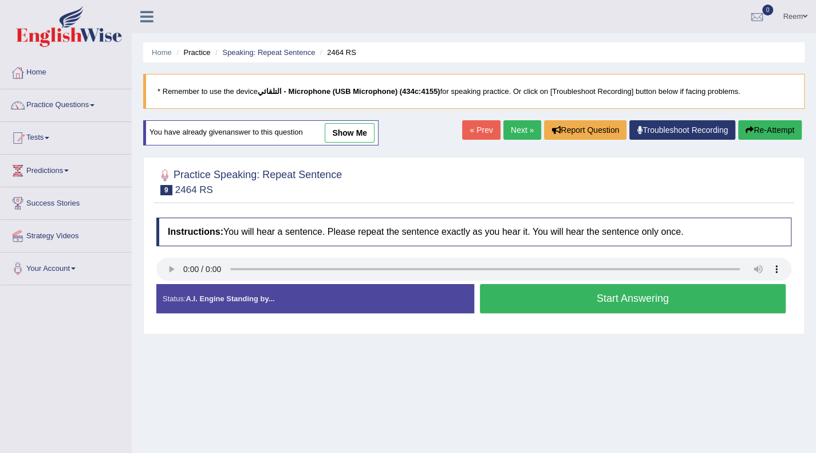
click at [265, 295] on strong "A.I. Engine Standing by..." at bounding box center [230, 298] width 89 height 9
click at [570, 301] on button "Start Answering" at bounding box center [633, 298] width 306 height 29
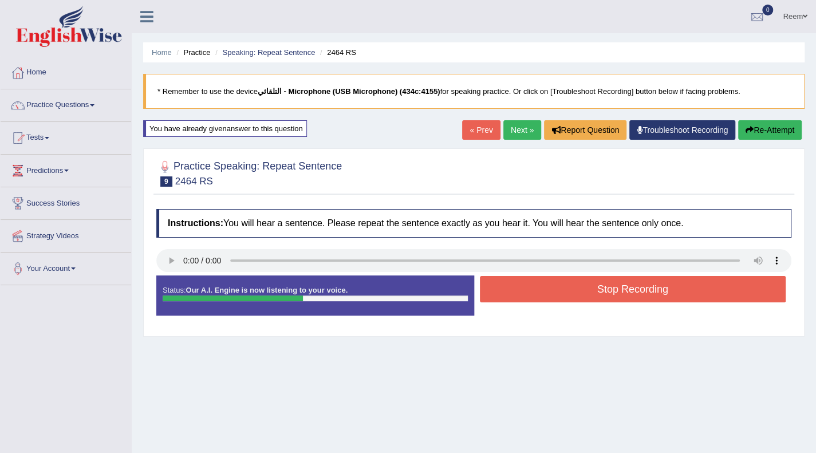
click at [570, 301] on button "Stop Recording" at bounding box center [633, 289] width 306 height 26
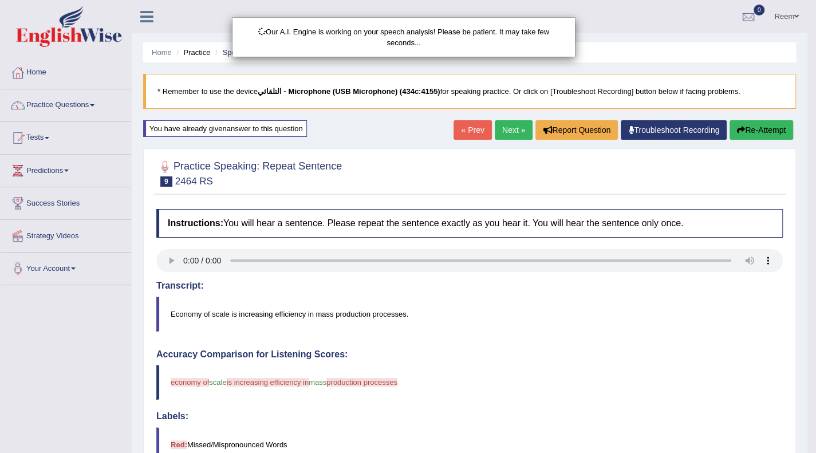
click at [570, 301] on div "Our A.I. Engine is working on your speech analysis! Please be patient. It may t…" at bounding box center [408, 226] width 816 height 453
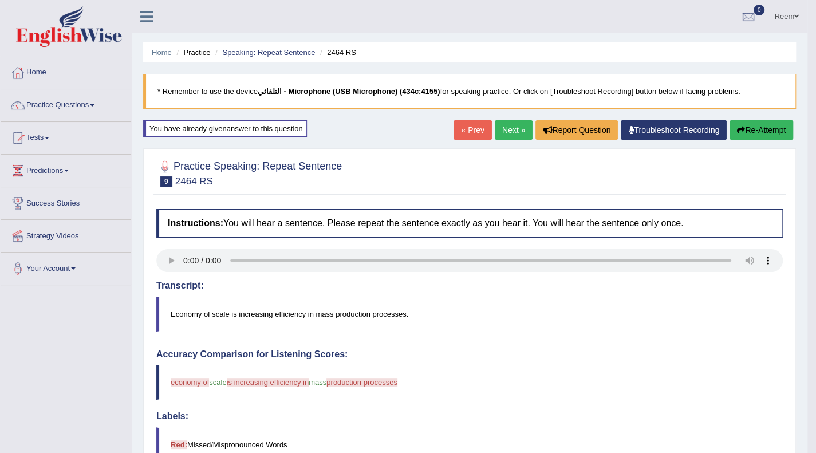
click at [570, 294] on div "Transcript: Economy of scale is increasing efficiency in mass production proces…" at bounding box center [469, 306] width 626 height 51
click at [547, 291] on div "Transcript: Economy of scale is increasing efficiency in mass production proces…" at bounding box center [469, 306] width 626 height 51
